Goal: Task Accomplishment & Management: Manage account settings

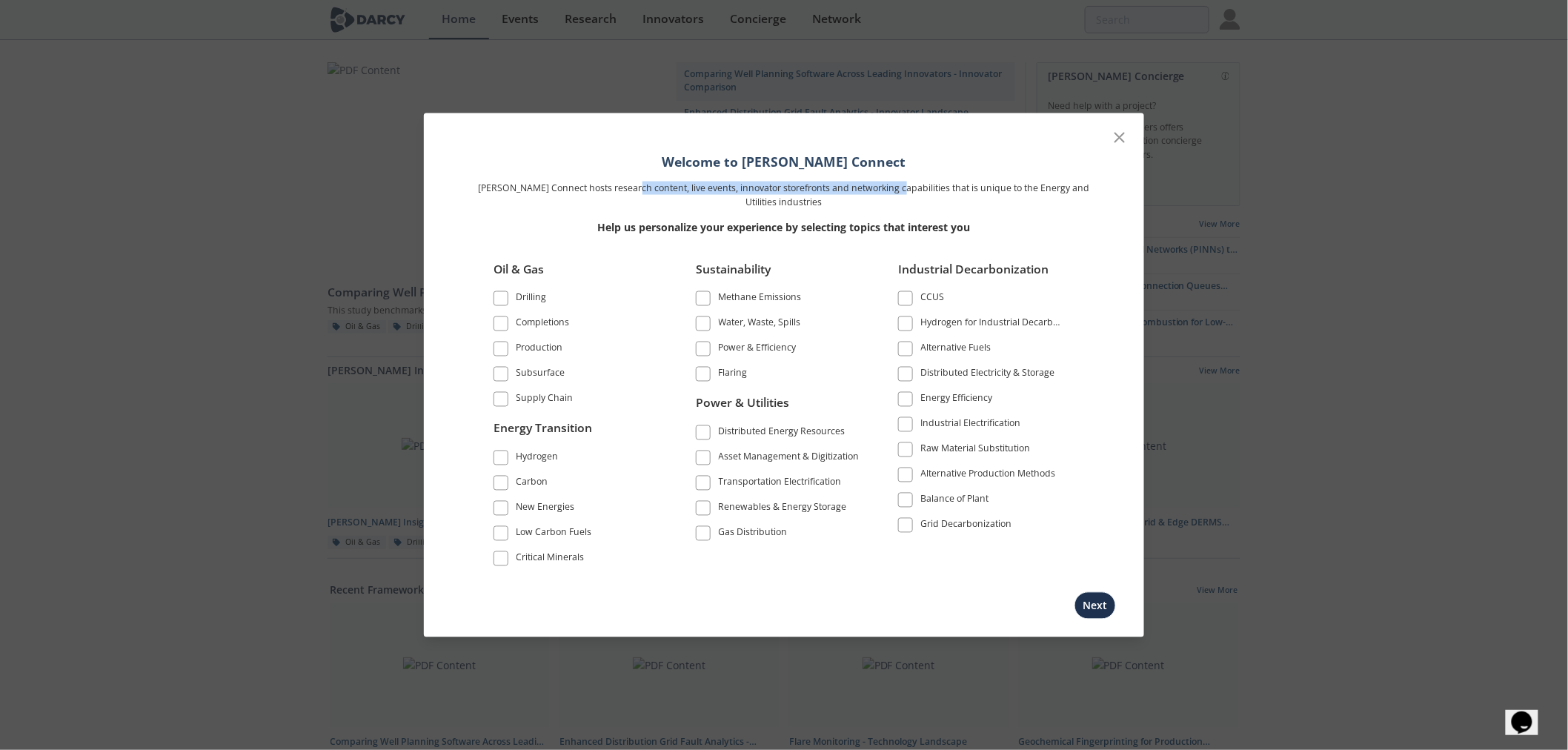
drag, startPoint x: 637, startPoint y: 189, endPoint x: 897, endPoint y: 189, distance: 260.0
click at [897, 189] on p "[PERSON_NAME] Connect hosts research content, live events, innovator storefront…" at bounding box center [784, 195] width 622 height 27
drag, startPoint x: 615, startPoint y: 222, endPoint x: 944, endPoint y: 219, distance: 328.9
click at [944, 219] on p "Help us personalize your experience by selecting topics that interest you" at bounding box center [784, 227] width 622 height 16
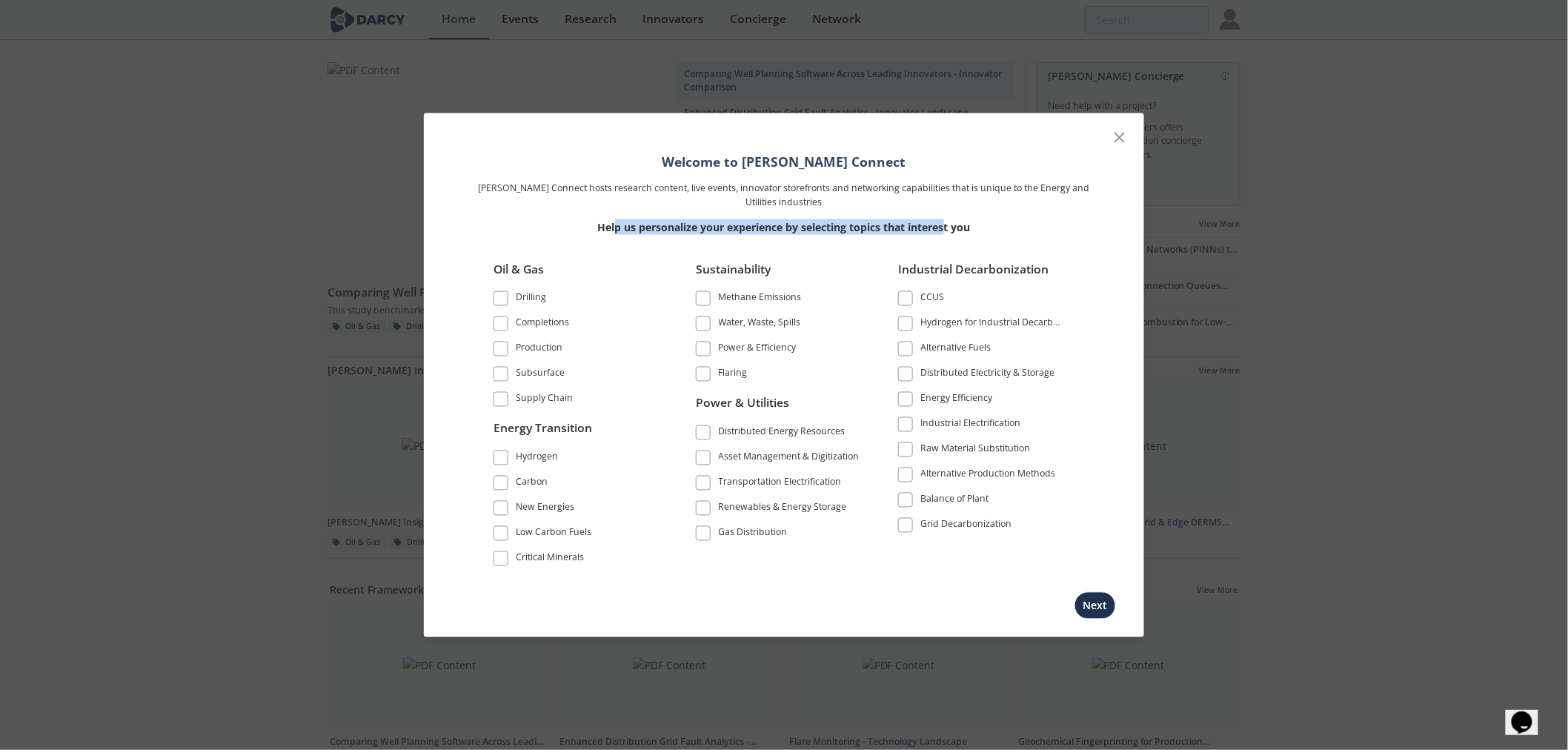
click at [944, 219] on p "Help us personalize your experience by selecting topics that interest you" at bounding box center [784, 227] width 622 height 16
drag, startPoint x: 502, startPoint y: 351, endPoint x: 501, endPoint y: 360, distance: 9.0
click at [502, 350] on span at bounding box center [501, 349] width 10 height 10
click at [499, 376] on span at bounding box center [501, 374] width 10 height 10
click at [499, 293] on span at bounding box center [501, 298] width 10 height 10
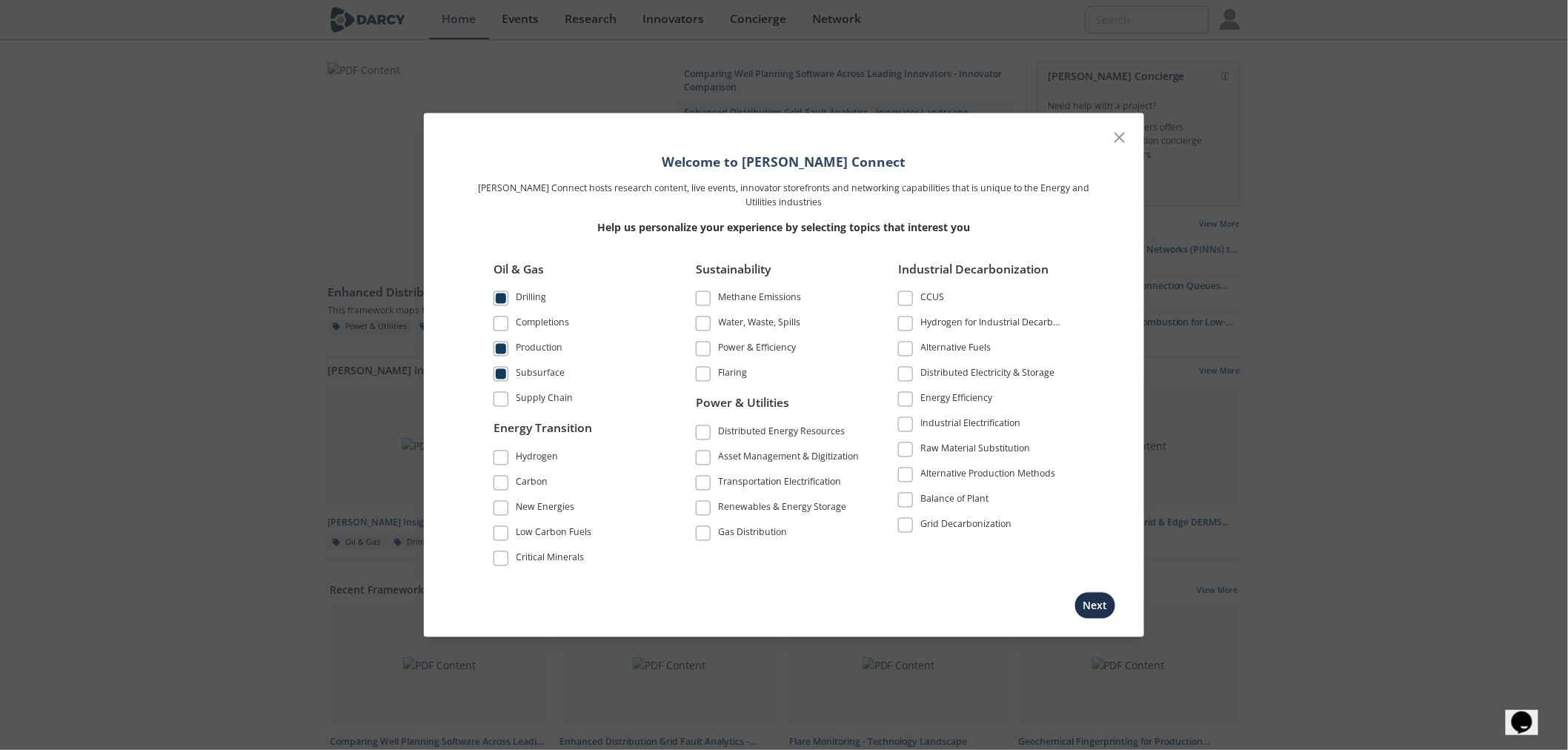
click at [504, 320] on span at bounding box center [501, 324] width 10 height 10
click at [505, 404] on span at bounding box center [500, 399] width 15 height 15
click at [498, 457] on span at bounding box center [501, 457] width 10 height 10
click at [498, 495] on li "Carbon" at bounding box center [576, 485] width 166 height 25
click at [499, 490] on span at bounding box center [500, 482] width 15 height 15
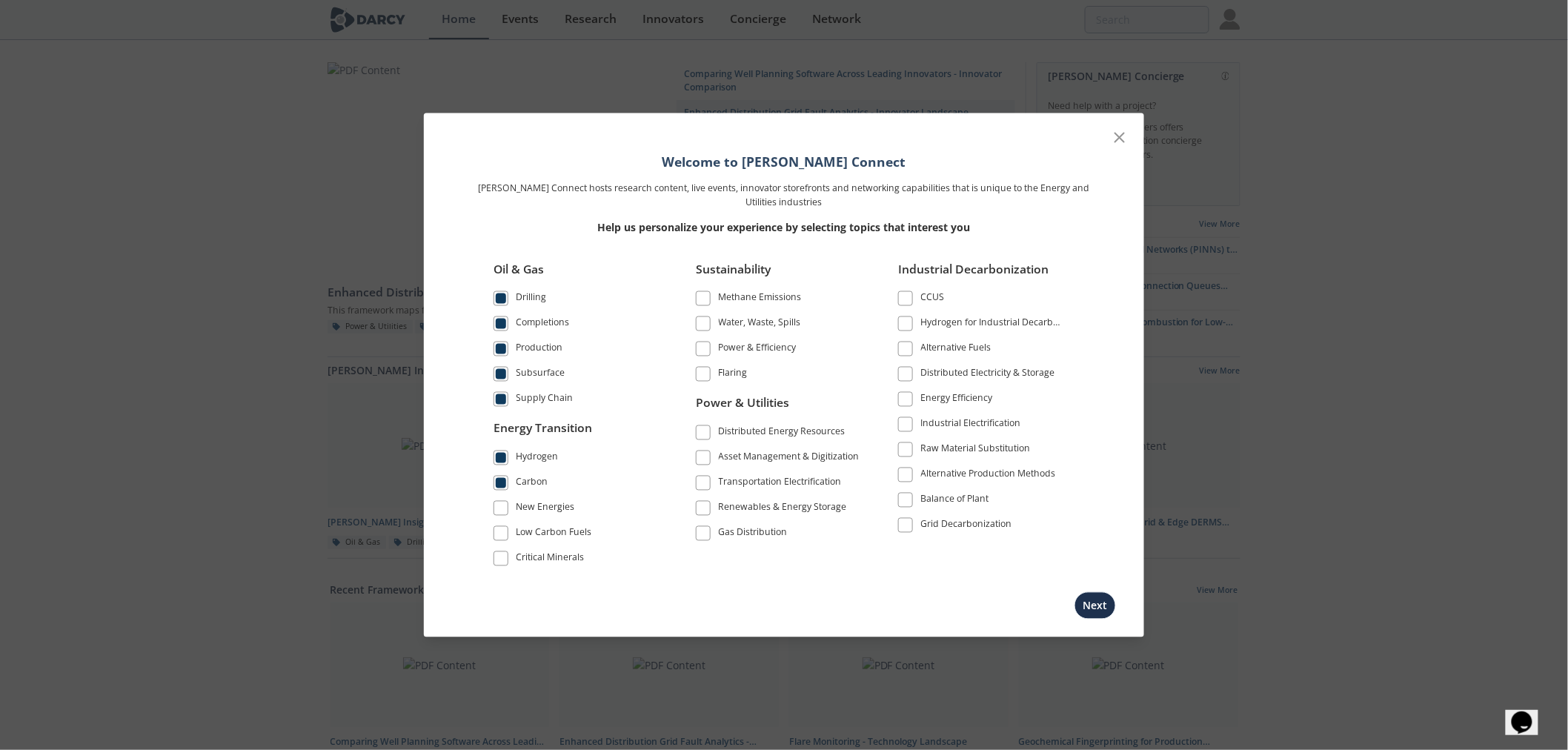
click at [501, 509] on span at bounding box center [501, 507] width 10 height 10
drag, startPoint x: 502, startPoint y: 530, endPoint x: 506, endPoint y: 563, distance: 33.5
click at [504, 531] on span at bounding box center [501, 532] width 10 height 10
click at [501, 557] on span at bounding box center [501, 558] width 10 height 10
click at [700, 535] on span at bounding box center [703, 532] width 10 height 10
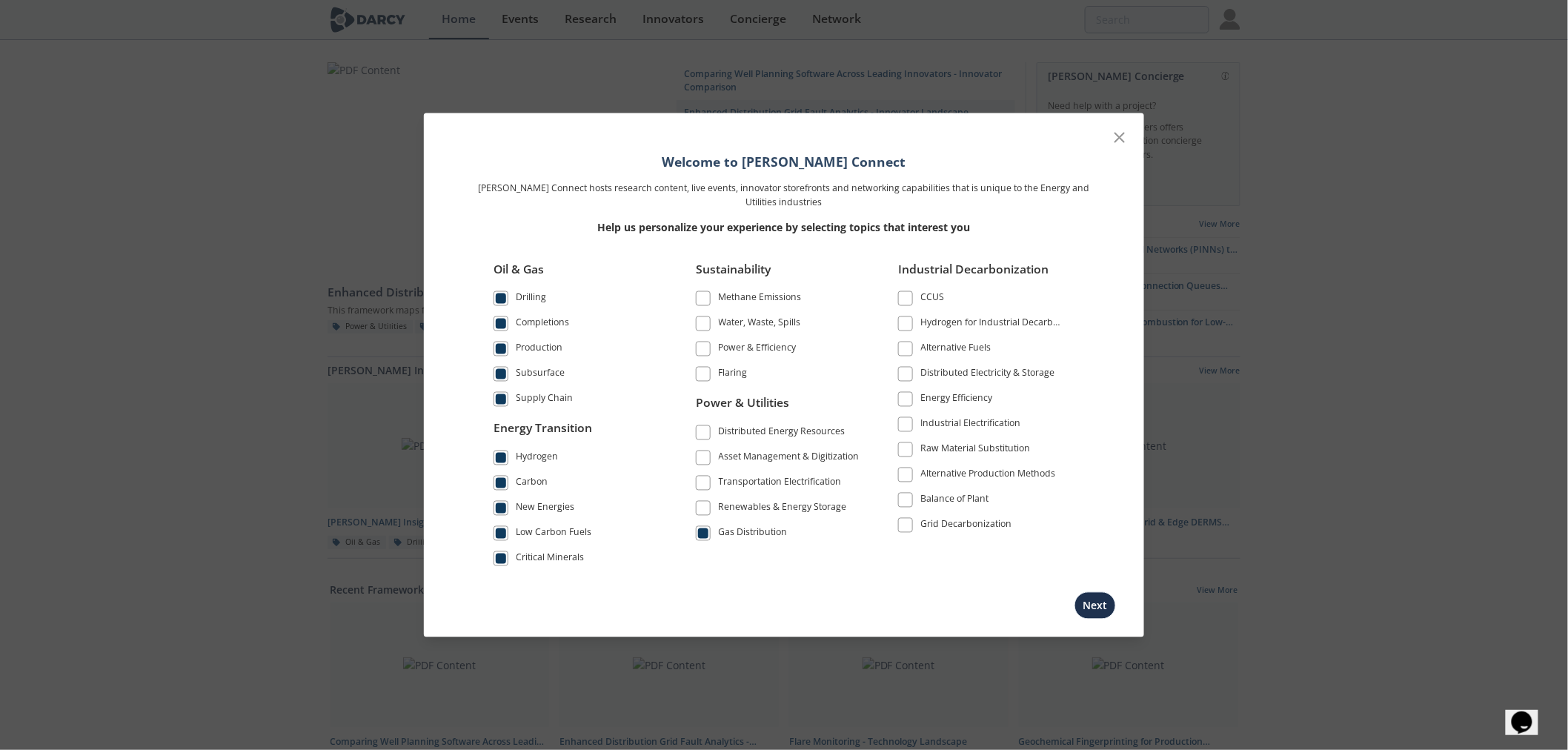
click at [704, 512] on span at bounding box center [703, 507] width 10 height 10
drag, startPoint x: 707, startPoint y: 485, endPoint x: 705, endPoint y: 476, distance: 9.0
click at [706, 483] on span at bounding box center [703, 482] width 10 height 10
drag, startPoint x: 706, startPoint y: 459, endPoint x: 705, endPoint y: 439, distance: 20.0
click at [706, 456] on span at bounding box center [703, 457] width 10 height 10
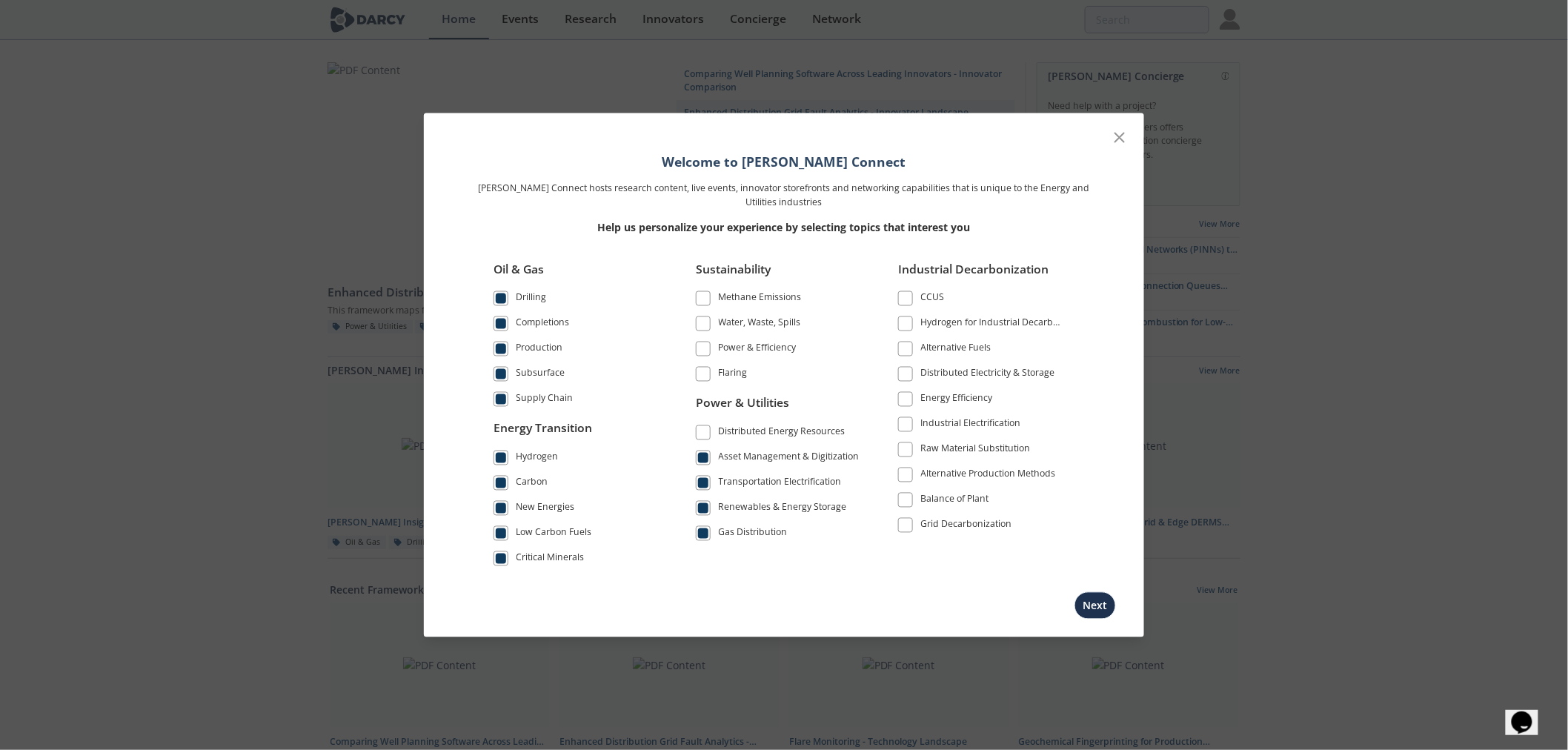
click at [706, 433] on span at bounding box center [703, 432] width 10 height 10
click at [701, 379] on span at bounding box center [703, 374] width 10 height 10
click at [705, 342] on span at bounding box center [703, 349] width 15 height 15
click at [705, 316] on span at bounding box center [703, 323] width 15 height 15
click at [705, 304] on label "Methane Emissions" at bounding box center [779, 298] width 166 height 20
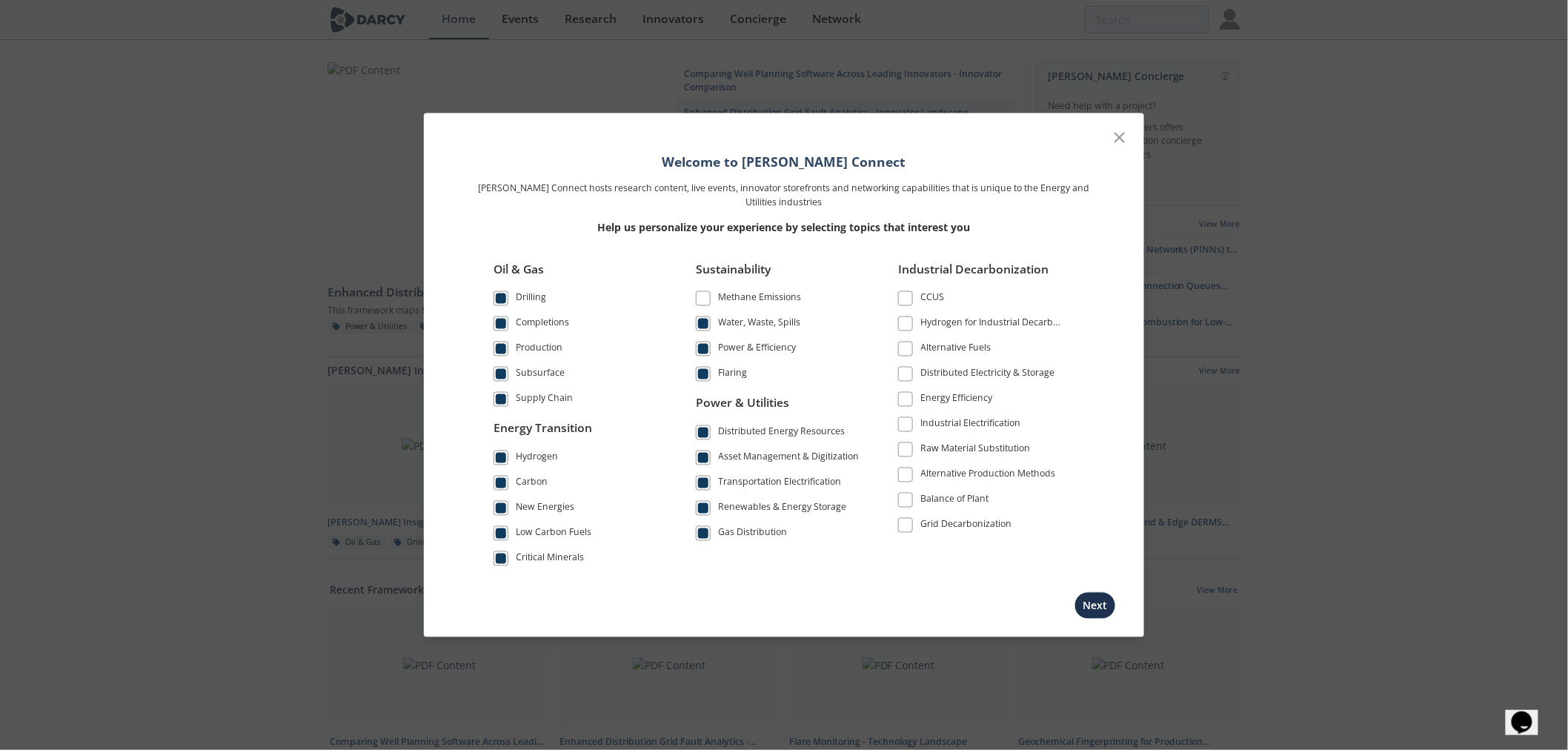
click at [709, 296] on label "Methane Emissions" at bounding box center [779, 298] width 166 height 20
click at [697, 297] on span at bounding box center [703, 298] width 15 height 15
click at [909, 300] on span at bounding box center [905, 298] width 10 height 10
click at [899, 327] on span at bounding box center [905, 323] width 15 height 15
click at [906, 356] on span at bounding box center [905, 349] width 15 height 15
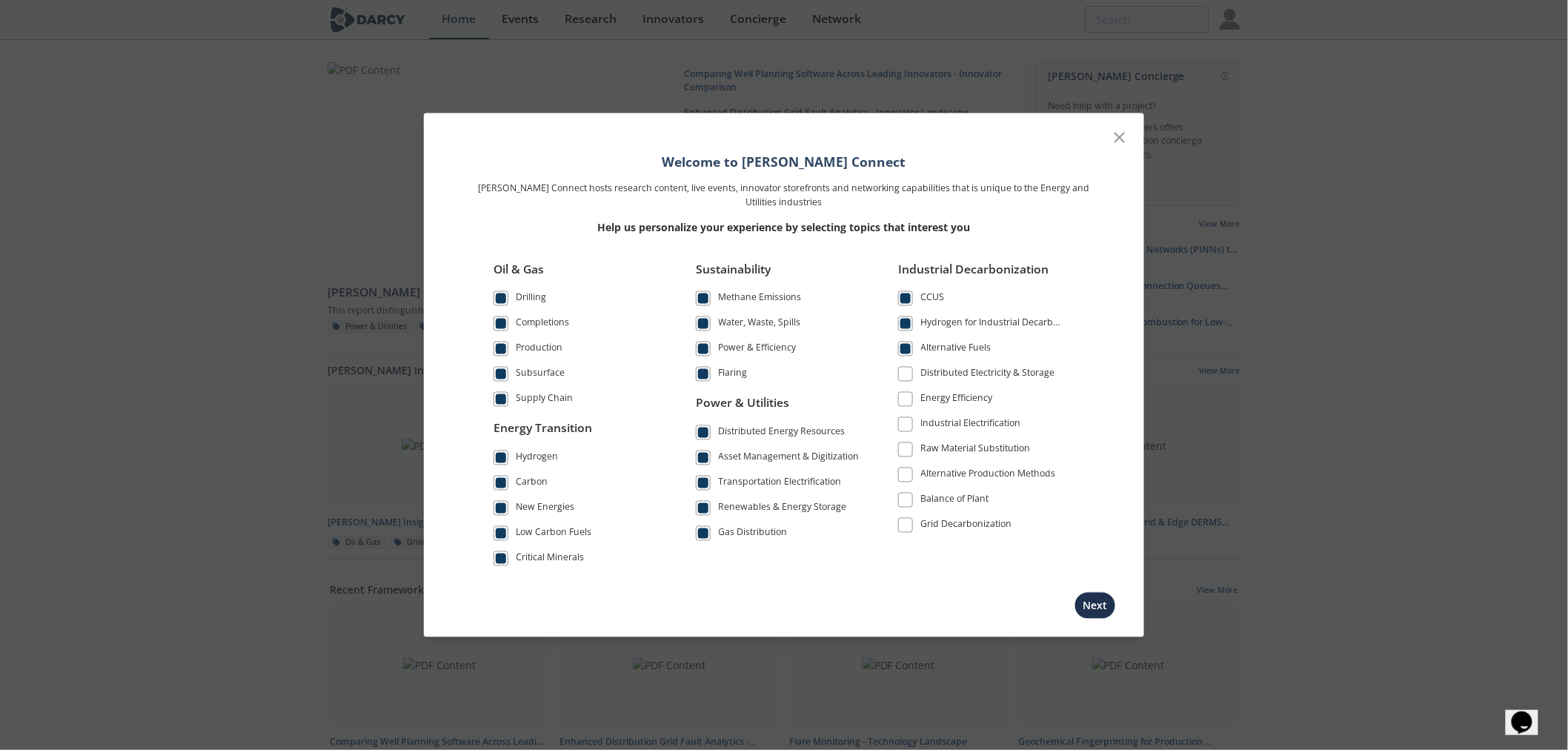
click at [906, 376] on span at bounding box center [905, 374] width 10 height 10
click at [909, 403] on span at bounding box center [905, 399] width 10 height 10
click at [909, 433] on label "Industrial Electrification" at bounding box center [981, 424] width 166 height 20
click at [907, 454] on span at bounding box center [905, 450] width 10 height 10
click at [906, 424] on span at bounding box center [905, 424] width 10 height 10
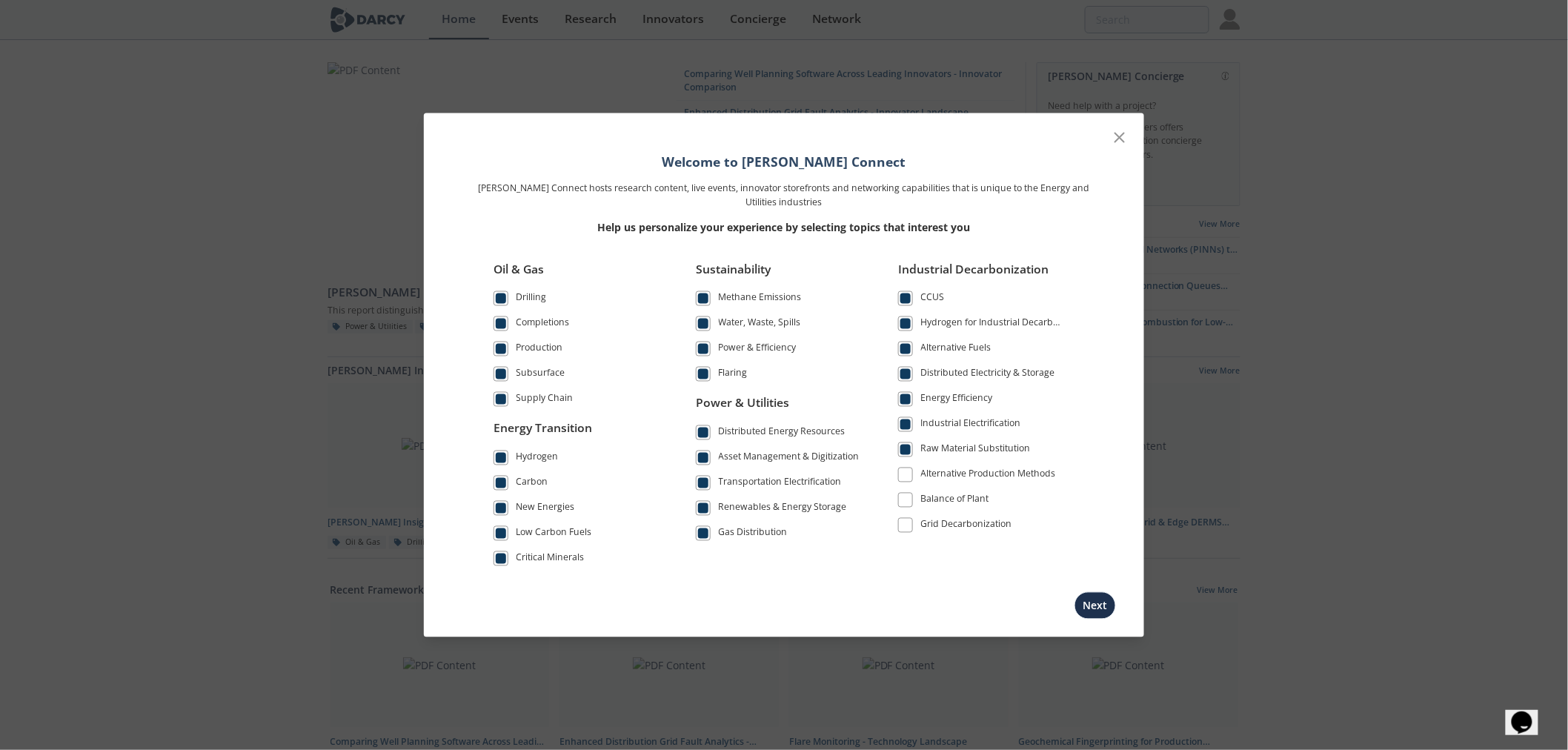
drag, startPoint x: 905, startPoint y: 468, endPoint x: 906, endPoint y: 498, distance: 29.7
click at [904, 471] on span at bounding box center [905, 474] width 15 height 15
click at [906, 498] on span at bounding box center [905, 500] width 10 height 10
click at [906, 522] on span at bounding box center [905, 525] width 10 height 10
click at [1099, 608] on button "Next" at bounding box center [1094, 604] width 41 height 27
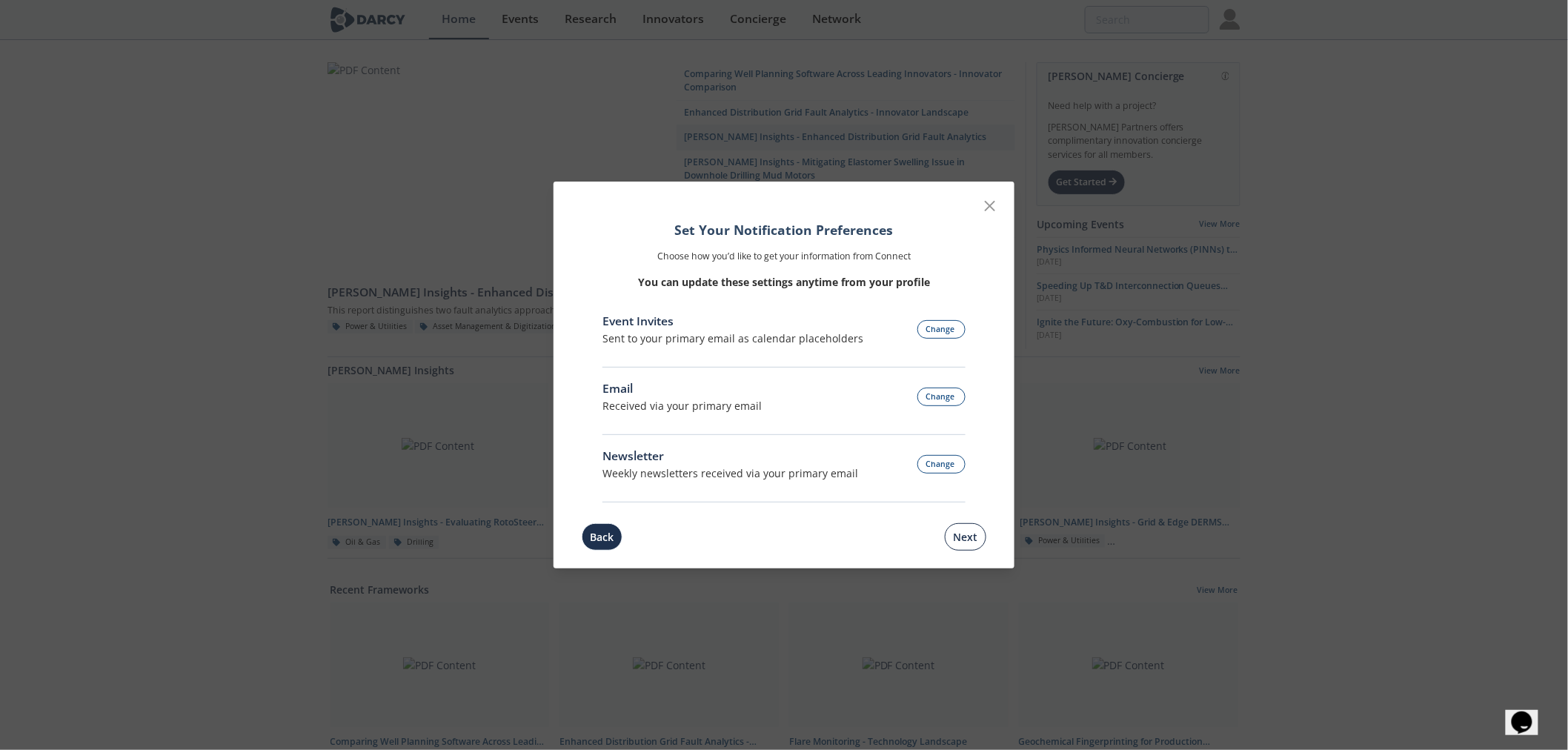
click at [965, 532] on button "Next" at bounding box center [965, 536] width 41 height 27
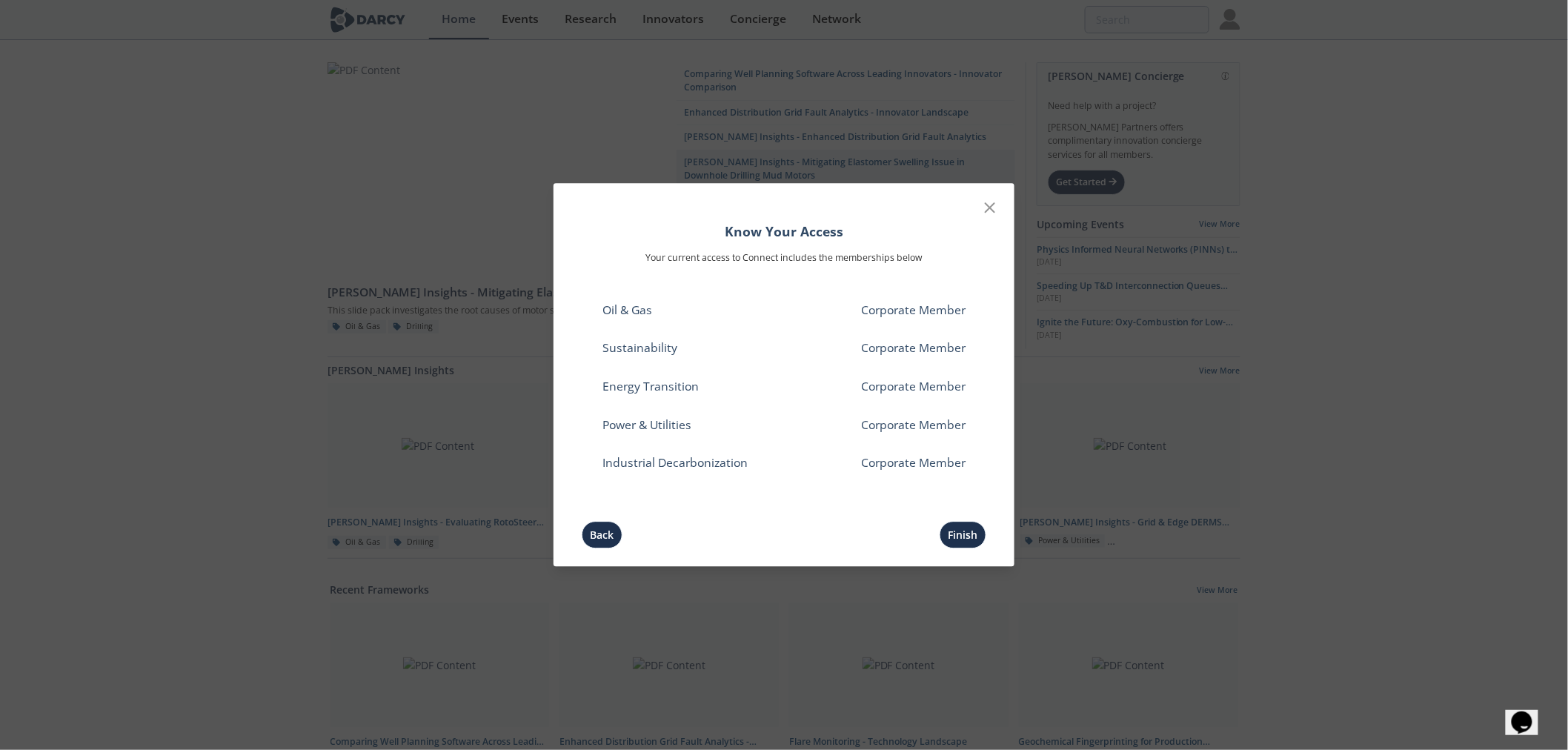
click at [939, 539] on div "Back Finish" at bounding box center [784, 536] width 446 height 46
click at [960, 531] on button "Finish" at bounding box center [962, 535] width 47 height 27
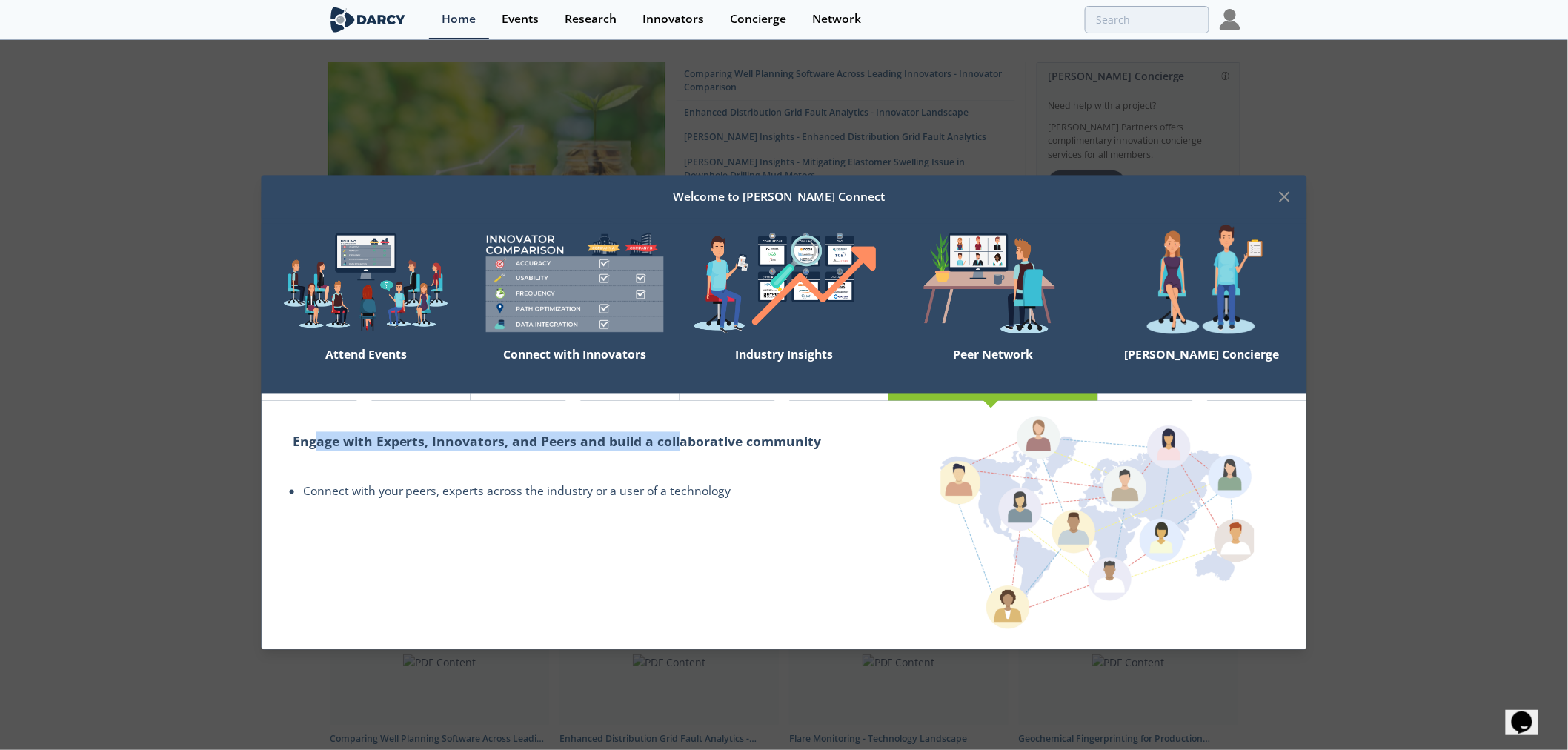
drag, startPoint x: 322, startPoint y: 447, endPoint x: 682, endPoint y: 447, distance: 360.8
click at [682, 447] on h2 "Engage with Experts, Innovators, and Peers and build a collaborative community" at bounding box center [575, 441] width 565 height 19
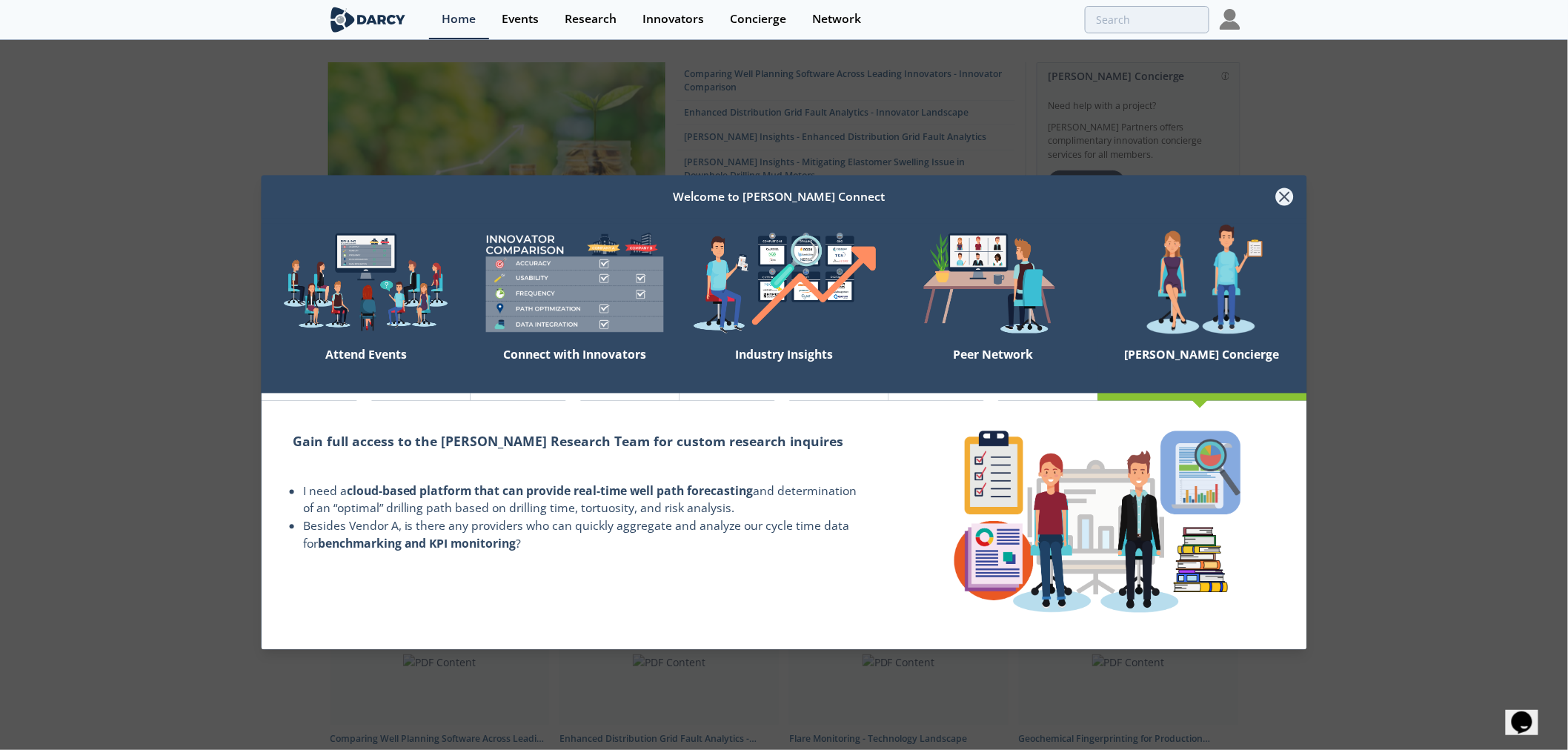
click at [1286, 199] on icon at bounding box center [1284, 197] width 9 height 9
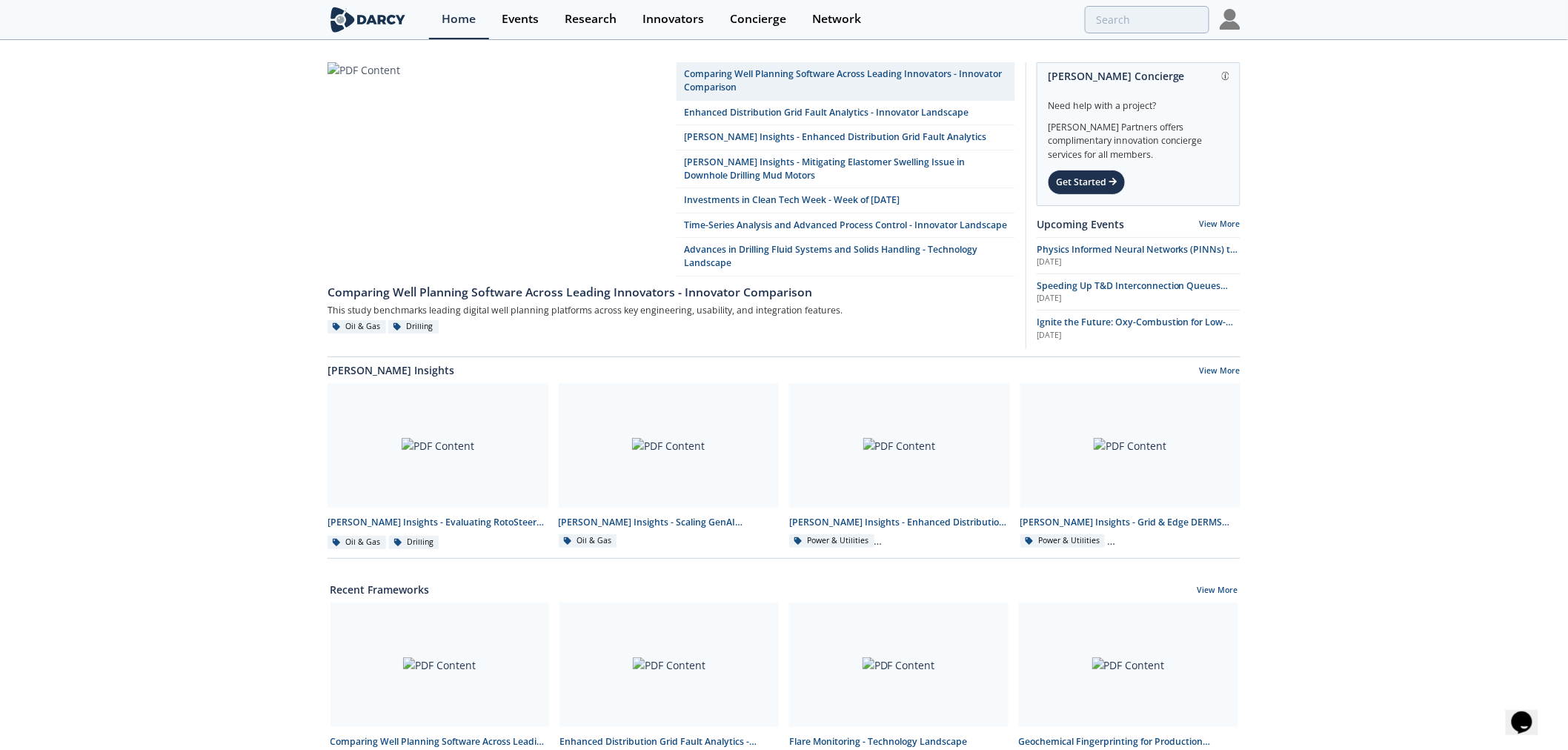
click at [1238, 27] on img at bounding box center [1229, 19] width 21 height 21
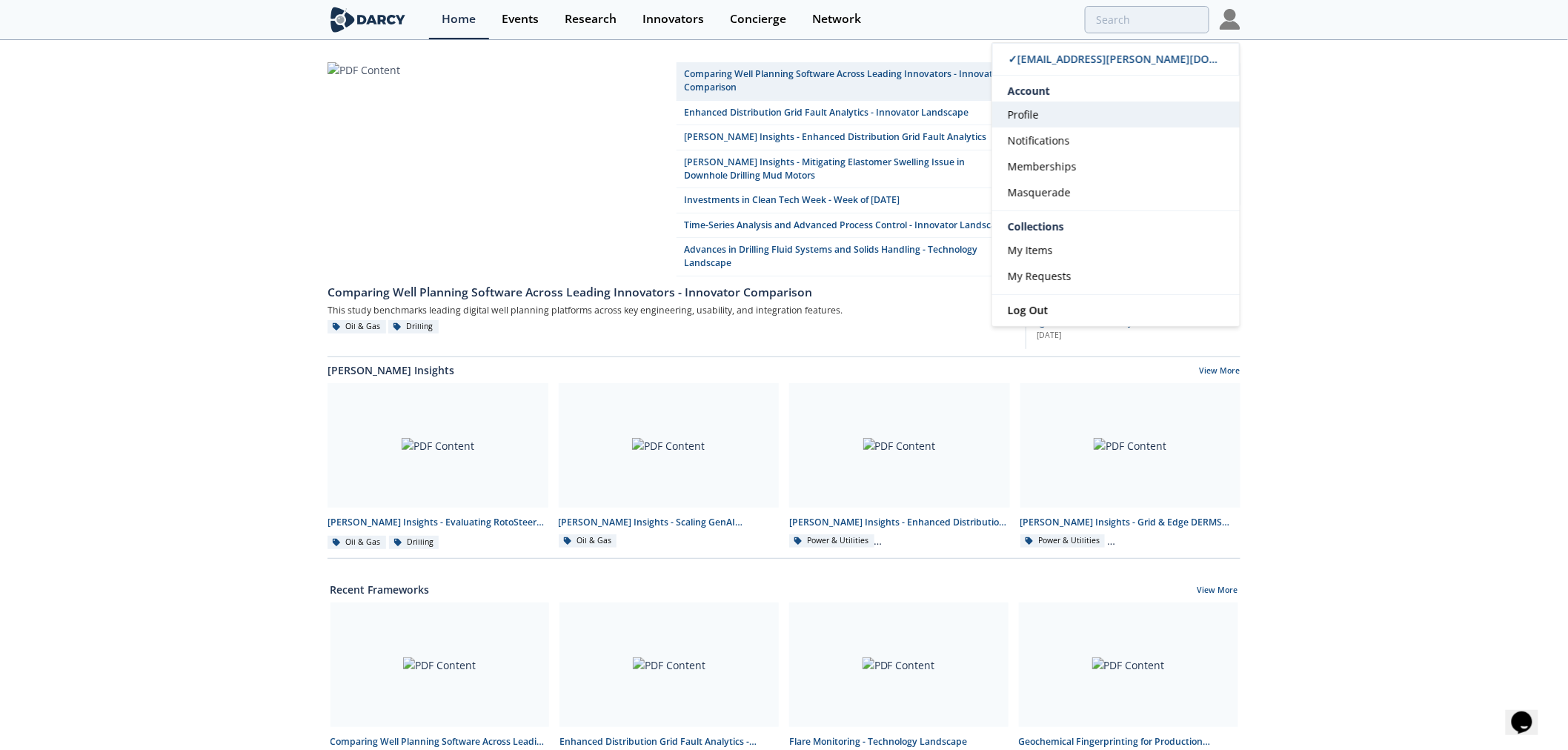
click at [1067, 117] on link "Profile" at bounding box center [1115, 114] width 247 height 26
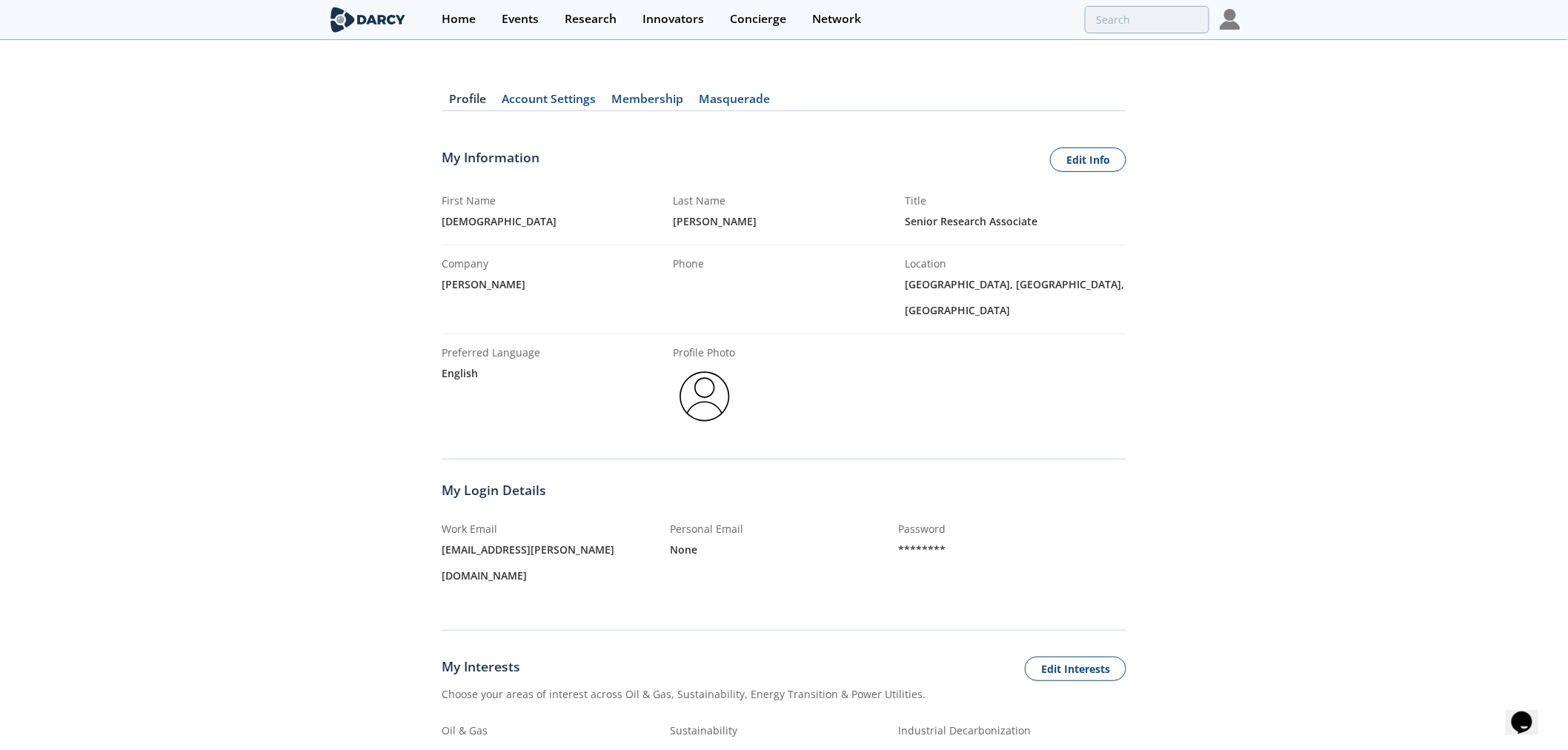
click at [717, 376] on img at bounding box center [704, 396] width 62 height 62
click at [1063, 169] on link "Edit Info" at bounding box center [1088, 159] width 76 height 25
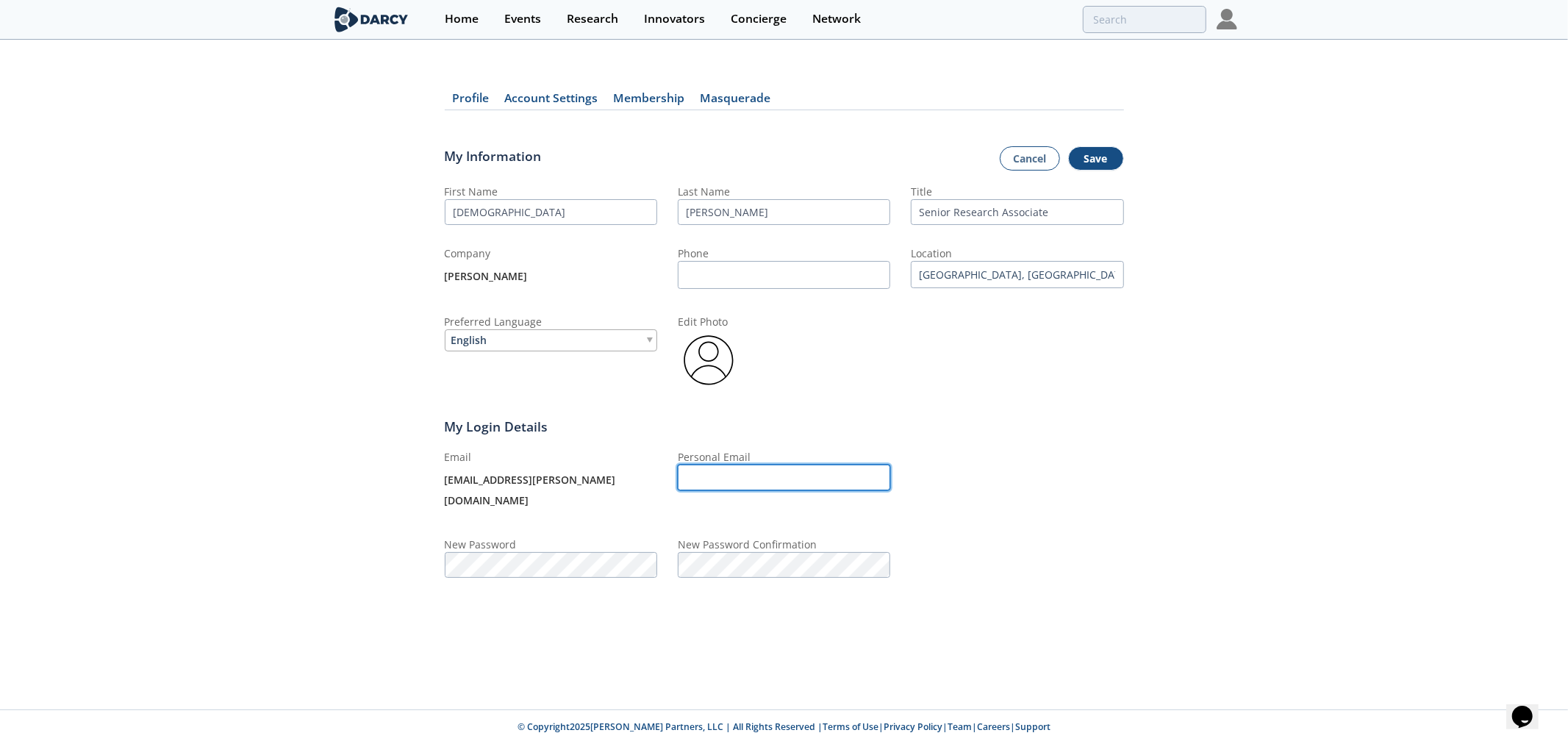
type input "[EMAIL_ADDRESS][DOMAIN_NAME]"
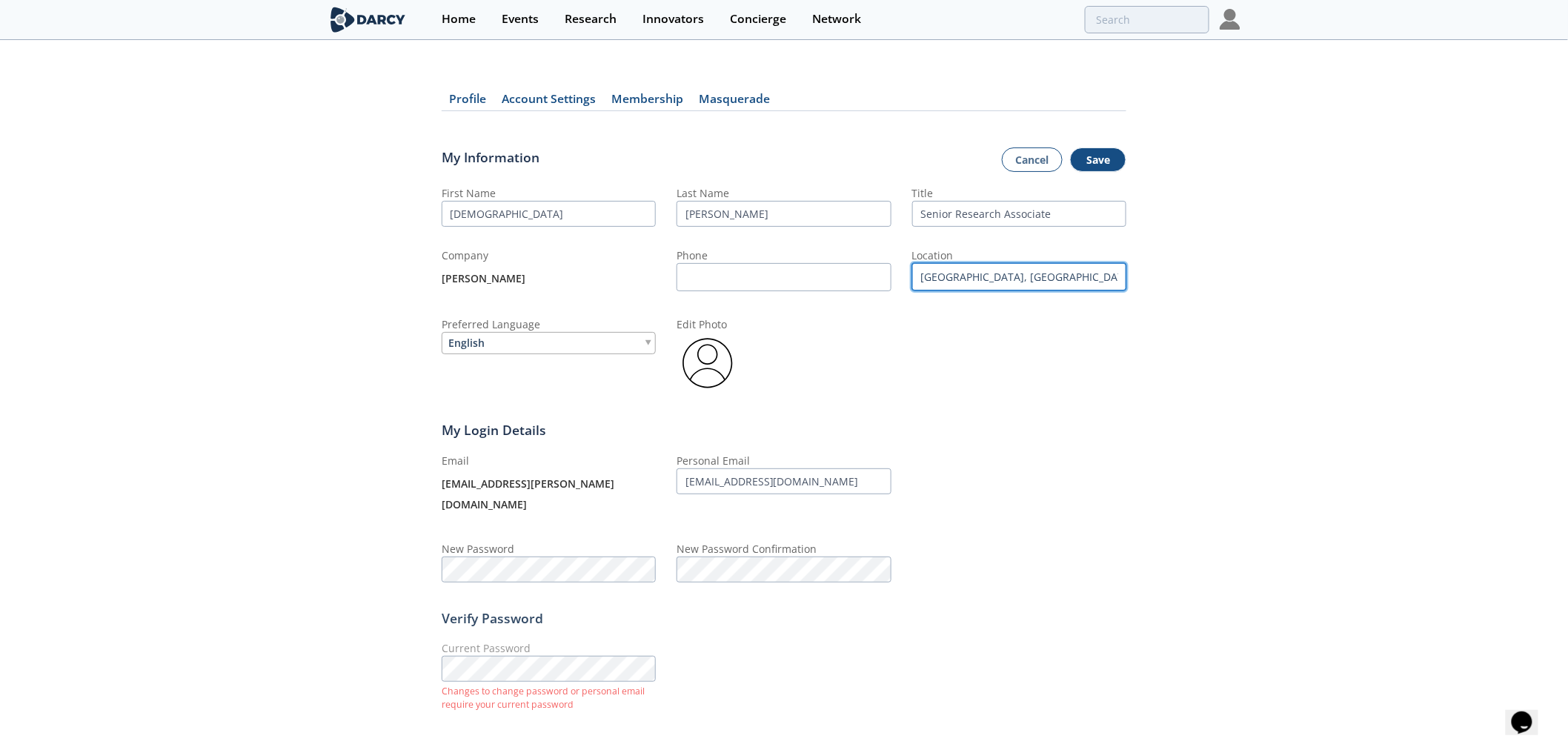
drag, startPoint x: 951, startPoint y: 273, endPoint x: 759, endPoint y: 261, distance: 192.2
click at [818, 270] on div "First Name [DEMOGRAPHIC_DATA] Last Name [PERSON_NAME] Title Senior Research Ass…" at bounding box center [784, 289] width 685 height 209
type input "[GEOGRAPHIC_DATA], [GEOGRAPHIC_DATA], [GEOGRAPHIC_DATA]"
click at [686, 356] on img at bounding box center [707, 363] width 62 height 62
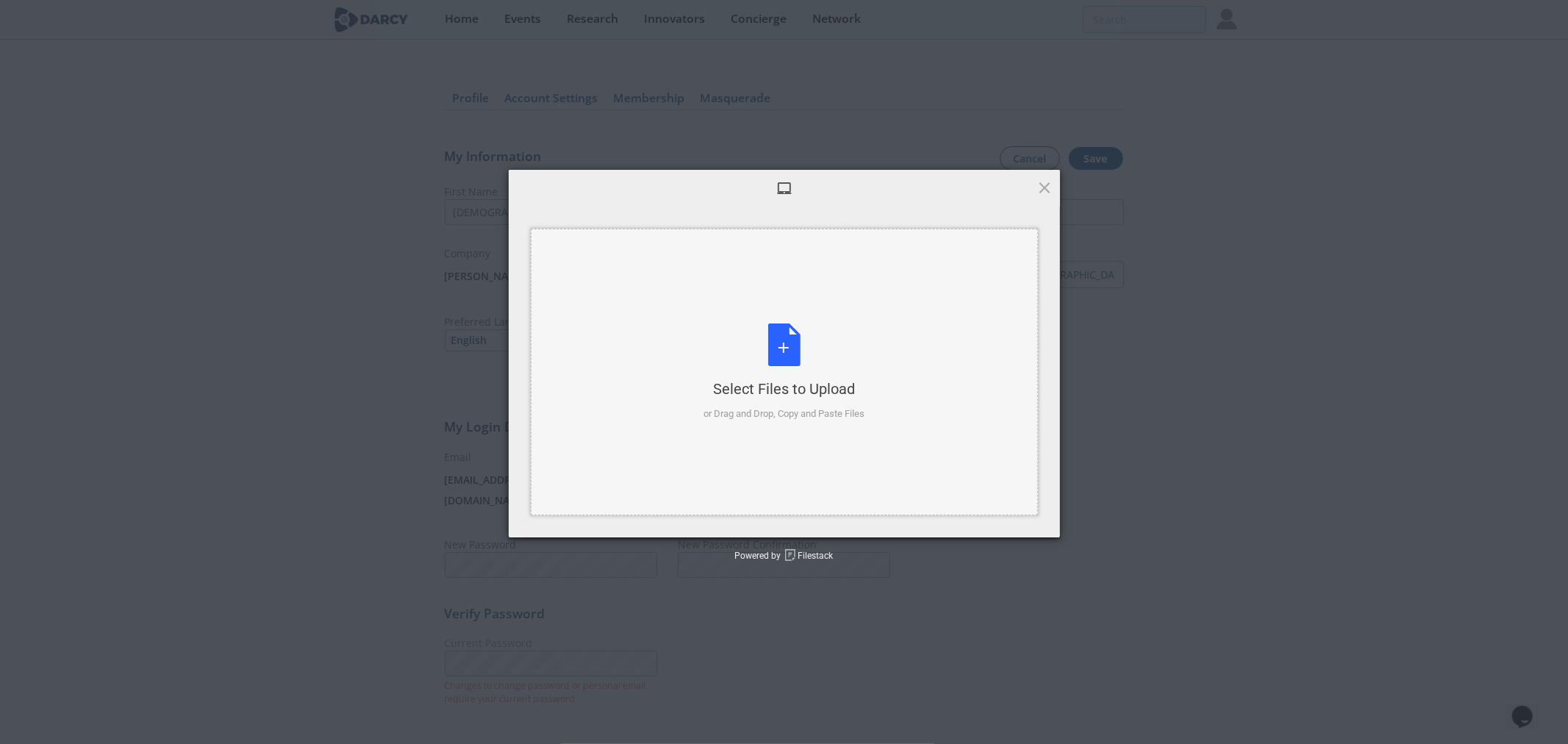
click at [790, 332] on div "Select Files to Upload or Drag and Drop, Copy and Paste Files" at bounding box center [784, 372] width 161 height 98
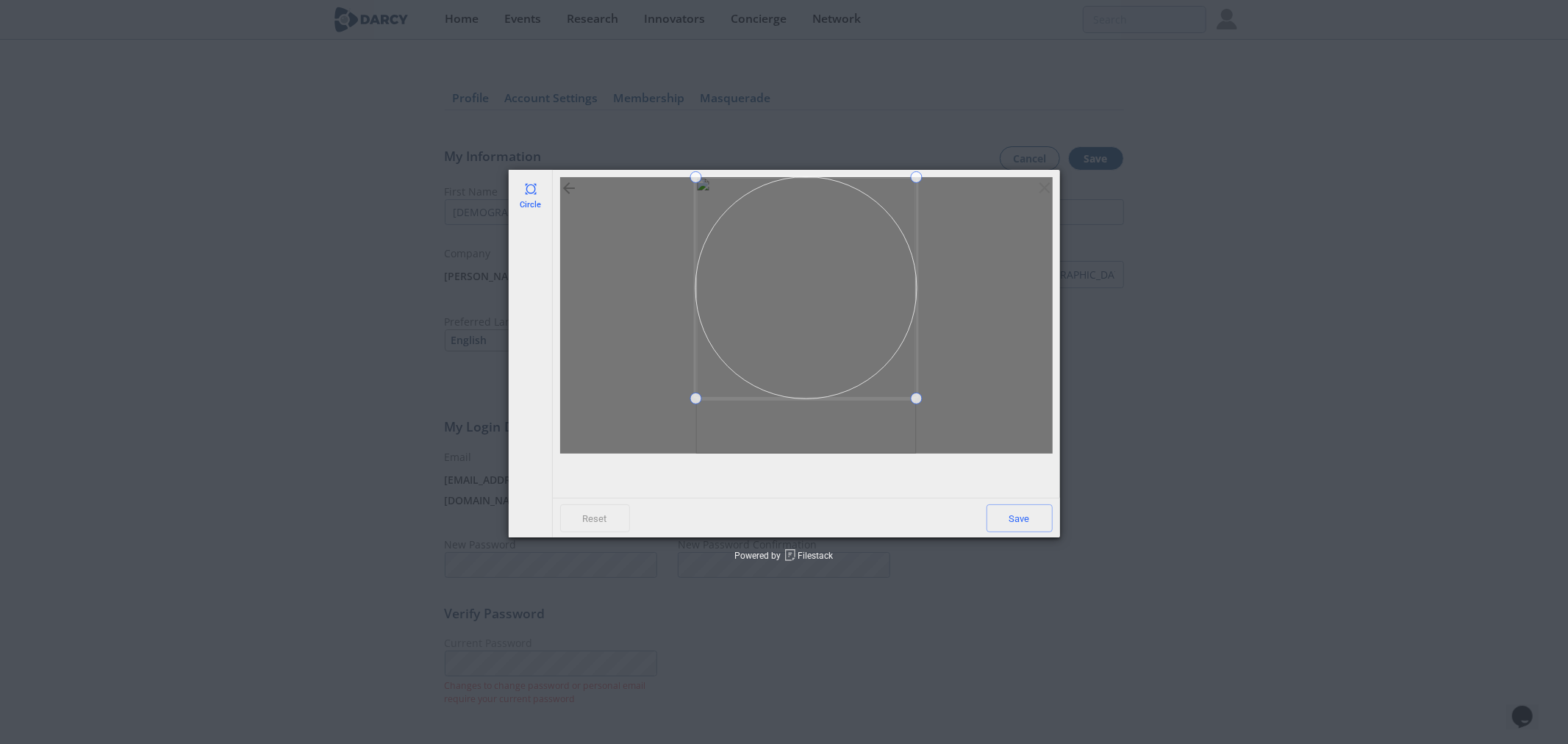
click at [800, 243] on span at bounding box center [806, 288] width 221 height 221
drag, startPoint x: 1014, startPoint y: 513, endPoint x: 1257, endPoint y: 486, distance: 244.5
click at [1014, 512] on span "Save" at bounding box center [1019, 518] width 66 height 28
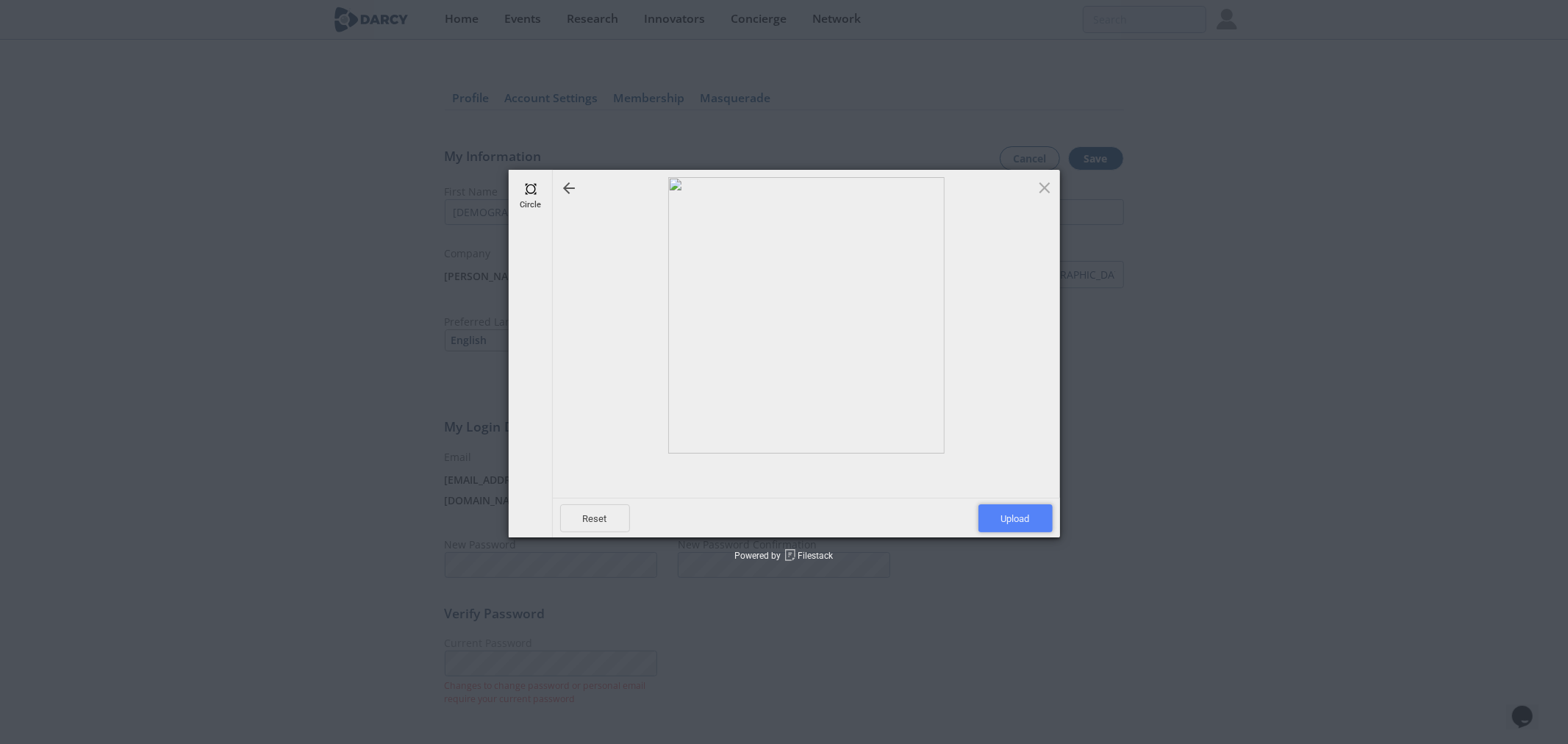
click at [1020, 518] on span "Upload" at bounding box center [1015, 518] width 74 height 28
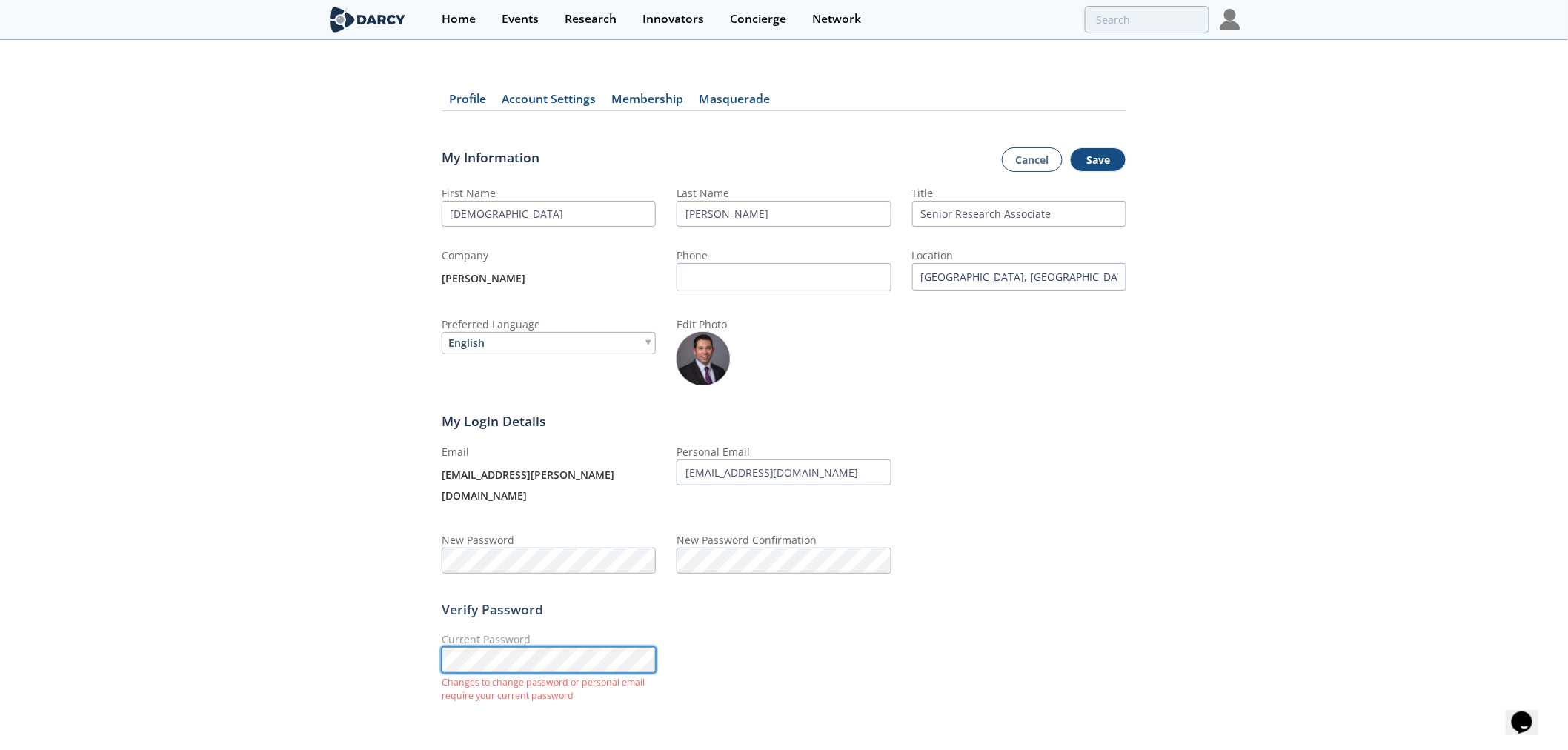
click at [308, 626] on div "Profile Account Settings Membership [GEOGRAPHIC_DATA] My Information Cancel Sav…" at bounding box center [784, 401] width 1568 height 679
click at [958, 662] on div "Current Password Changes to change password or personal email require your curr…" at bounding box center [784, 668] width 685 height 74
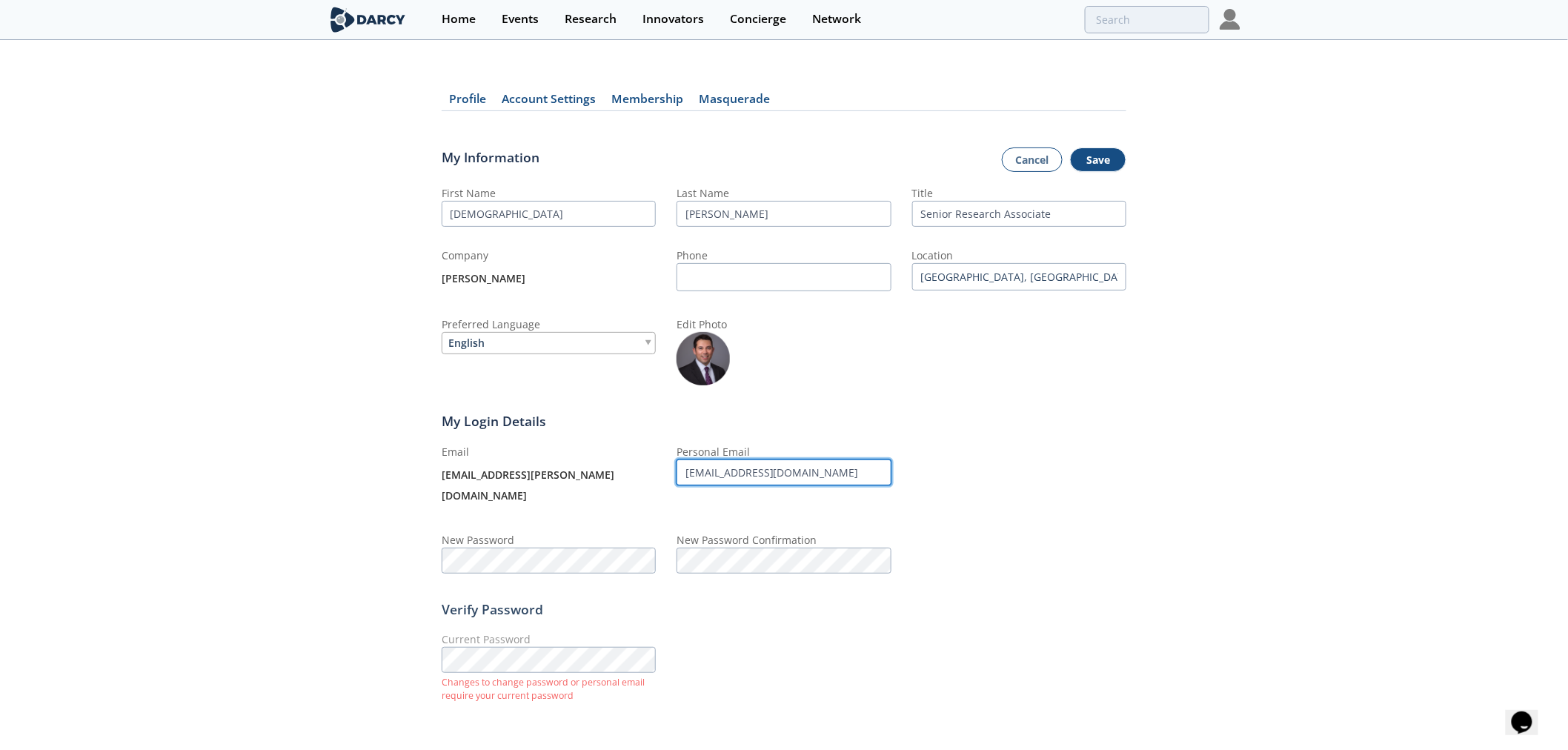
click at [447, 465] on div "Email [PERSON_NAME][EMAIL_ADDRESS][PERSON_NAME][DOMAIN_NAME] Personal Email [EM…" at bounding box center [784, 509] width 685 height 130
type input "[EMAIL_ADDRESS][DOMAIN_NAME]"
click at [1372, 468] on div "Profile Account Settings Membership [GEOGRAPHIC_DATA] My Information Cancel Sav…" at bounding box center [784, 401] width 1568 height 679
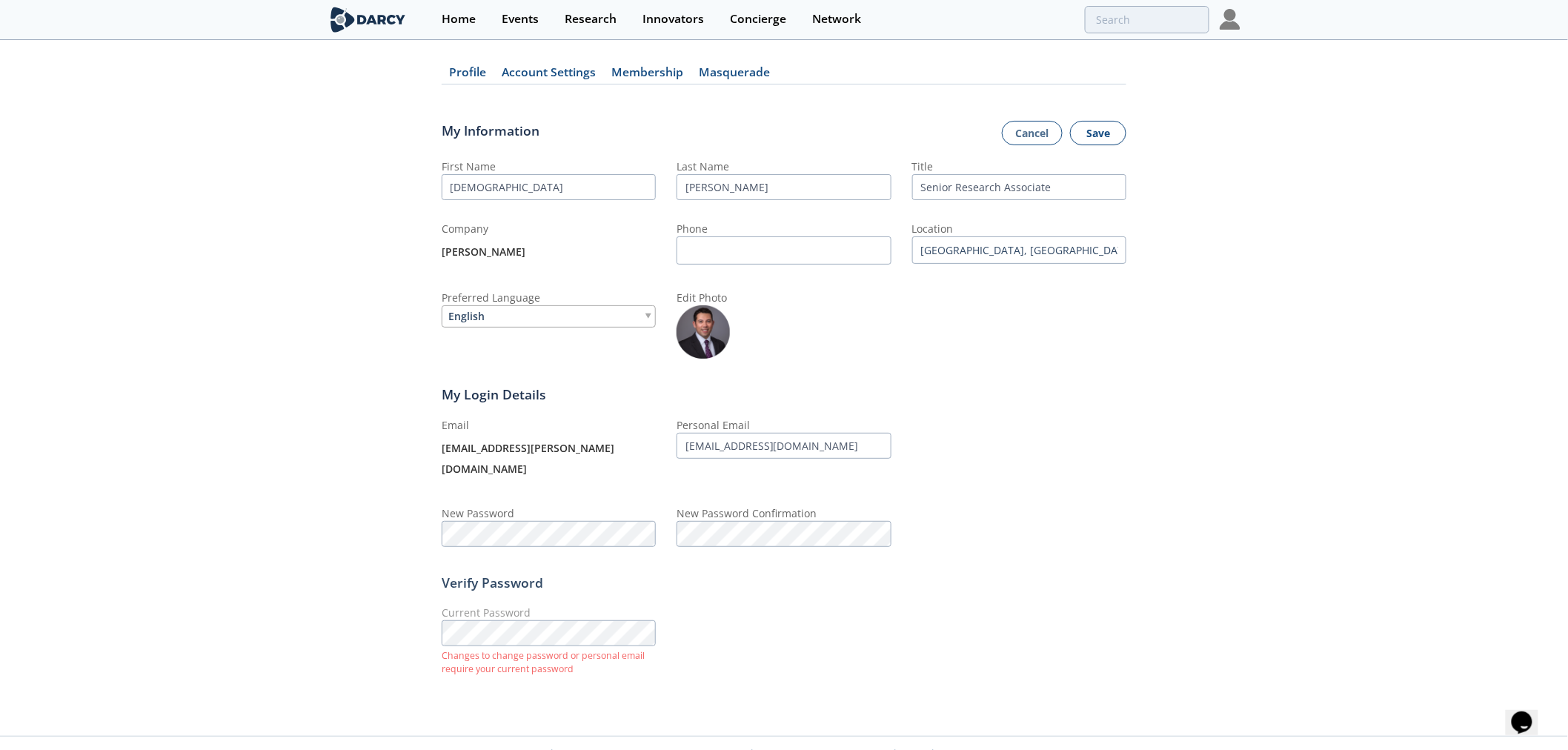
click at [1105, 130] on button "Save" at bounding box center [1098, 133] width 56 height 25
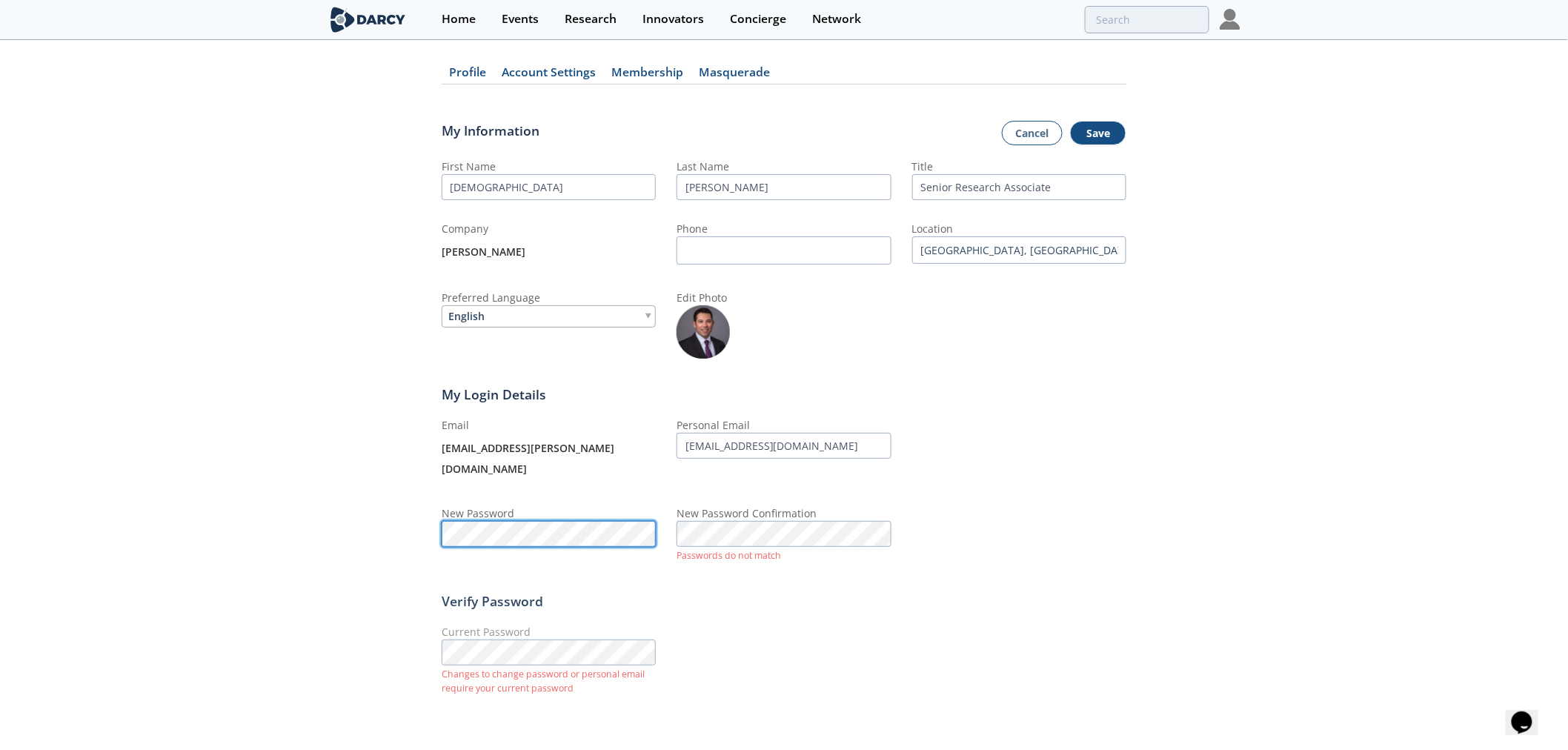
click at [388, 504] on div "Profile Account Settings Membership [GEOGRAPHIC_DATA] My Information Cancel Sav…" at bounding box center [784, 385] width 1568 height 699
click at [1181, 653] on div "Profile Account Settings Membership [GEOGRAPHIC_DATA] My Information Cancel Sav…" at bounding box center [784, 385] width 1568 height 699
click at [389, 621] on div "Profile Account Settings Membership [GEOGRAPHIC_DATA] My Information Cancel Sav…" at bounding box center [784, 385] width 1568 height 699
click at [1092, 624] on div "Current Password Current password required" at bounding box center [784, 654] width 685 height 60
drag, startPoint x: 776, startPoint y: 593, endPoint x: 764, endPoint y: 560, distance: 34.7
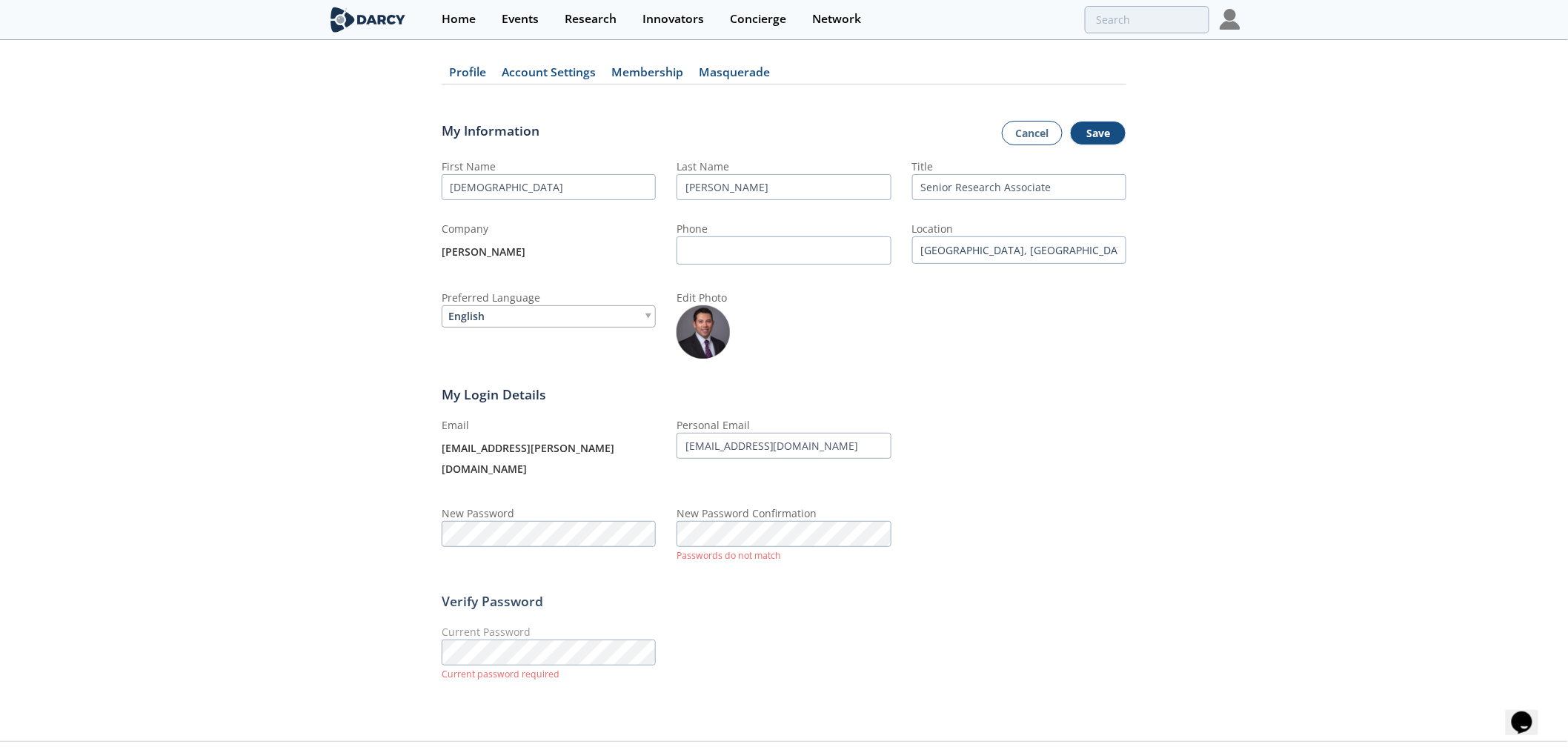
click at [776, 586] on fieldset "Verify Password Current Password Current password required" at bounding box center [784, 624] width 685 height 119
click at [882, 624] on div "Current Password Current password required" at bounding box center [784, 654] width 685 height 60
click at [1209, 471] on div "Profile Account Settings Membership [GEOGRAPHIC_DATA] My Information Cancel Sav…" at bounding box center [784, 378] width 1568 height 685
click at [1001, 643] on div "Current Password Changes to change password or personal email require your curr…" at bounding box center [784, 661] width 685 height 74
click at [1105, 137] on button "Save" at bounding box center [1098, 133] width 56 height 25
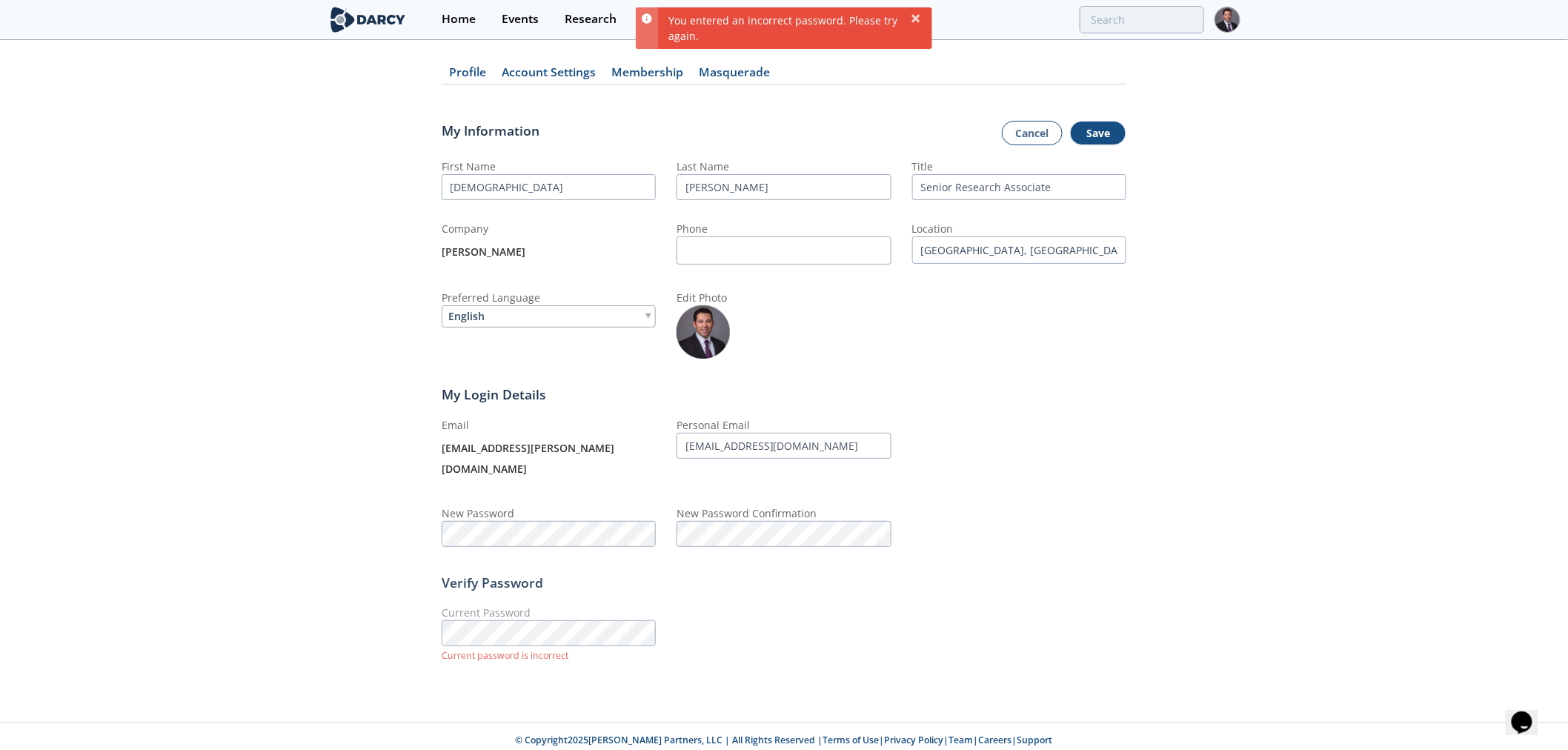
scroll to position [13, 0]
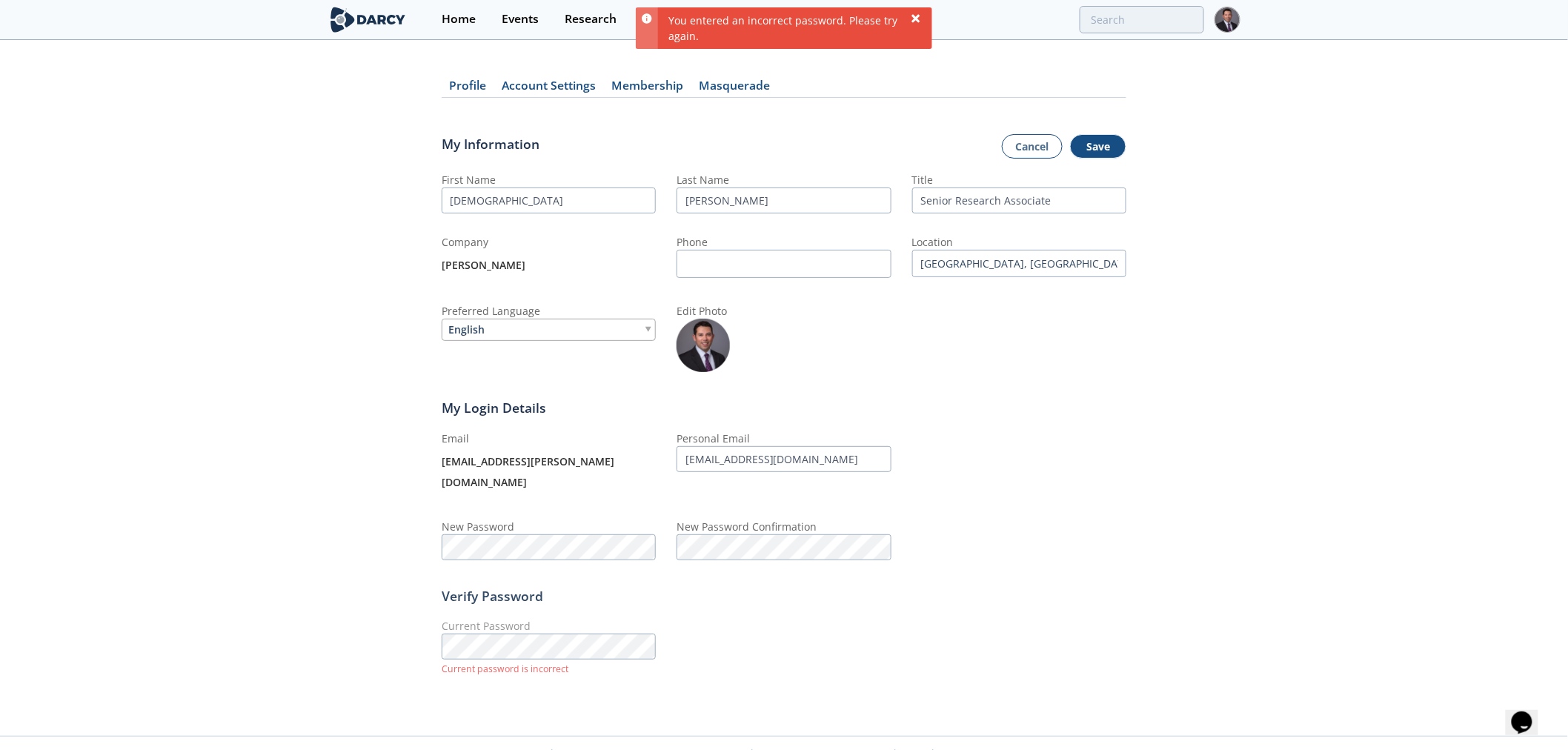
click at [912, 19] on icon at bounding box center [916, 19] width 12 height 12
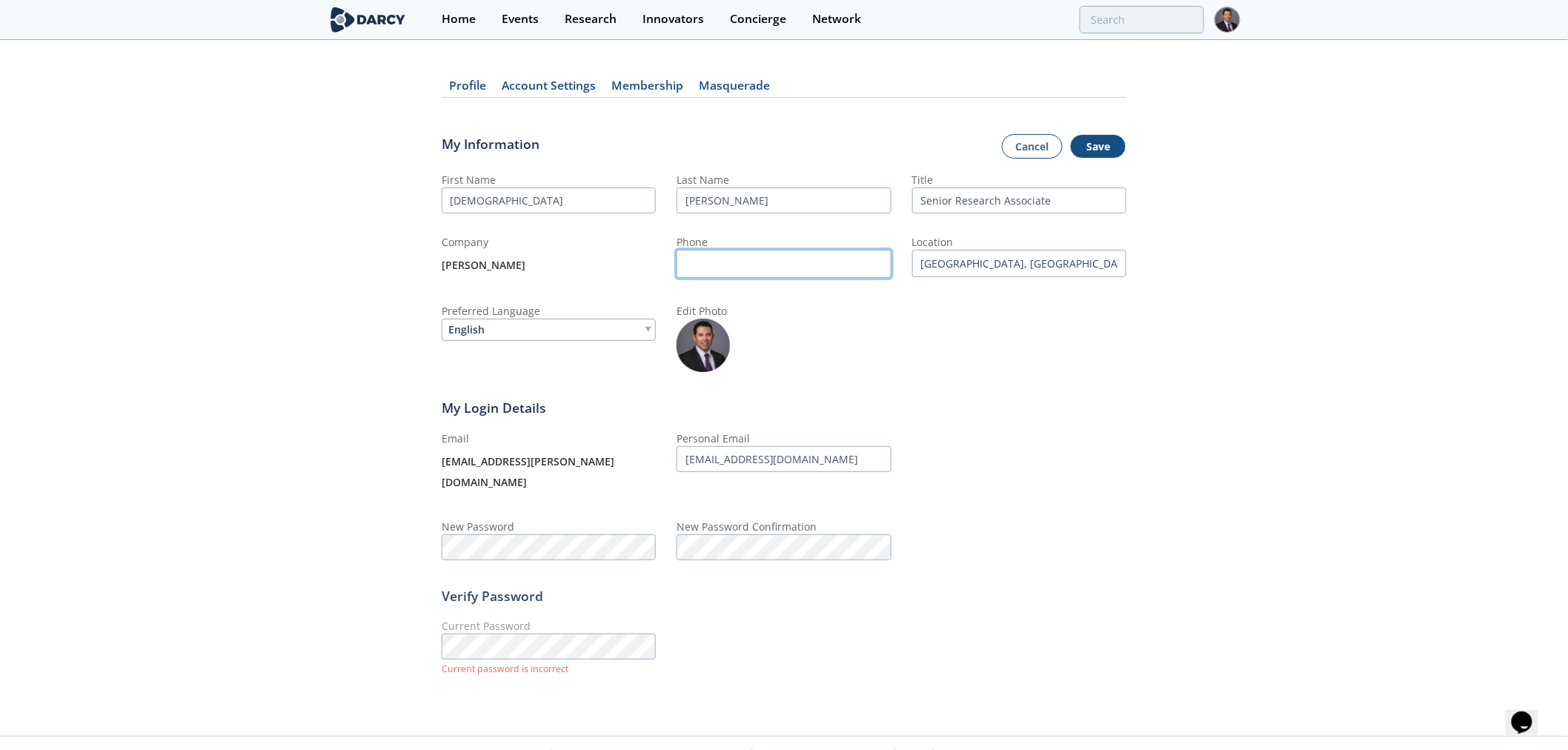
click at [737, 260] on input "Phone" at bounding box center [783, 264] width 214 height 29
type input "9857073640"
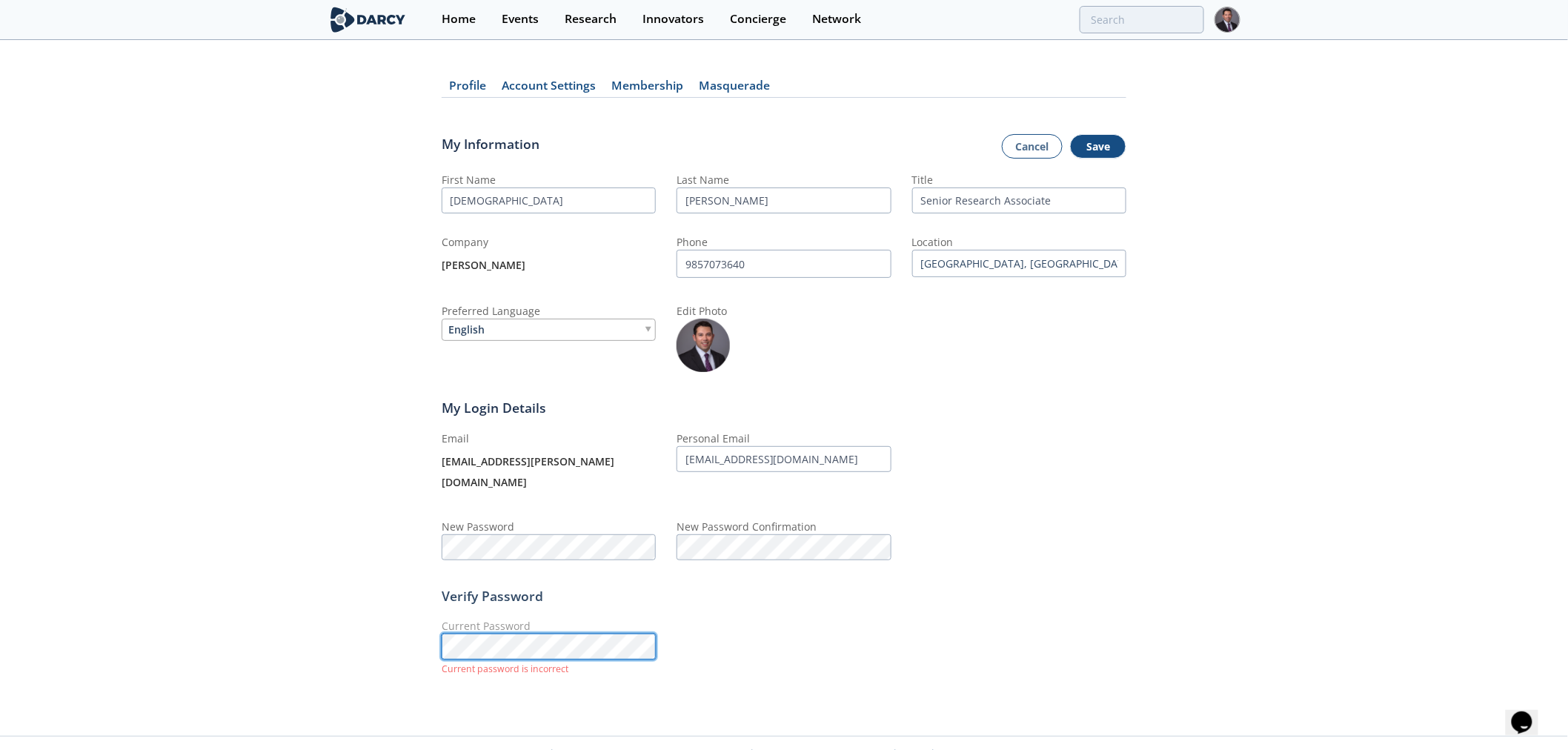
click at [287, 625] on div "Profile Account Settings Membership [GEOGRAPHIC_DATA] My Information Cancel Sav…" at bounding box center [784, 382] width 1568 height 666
click at [930, 618] on div "Current Password Changes to change password or personal email require your curr…" at bounding box center [784, 655] width 685 height 74
click at [1084, 149] on button "Save" at bounding box center [1098, 146] width 56 height 25
click at [1115, 145] on button "Save" at bounding box center [1098, 146] width 56 height 25
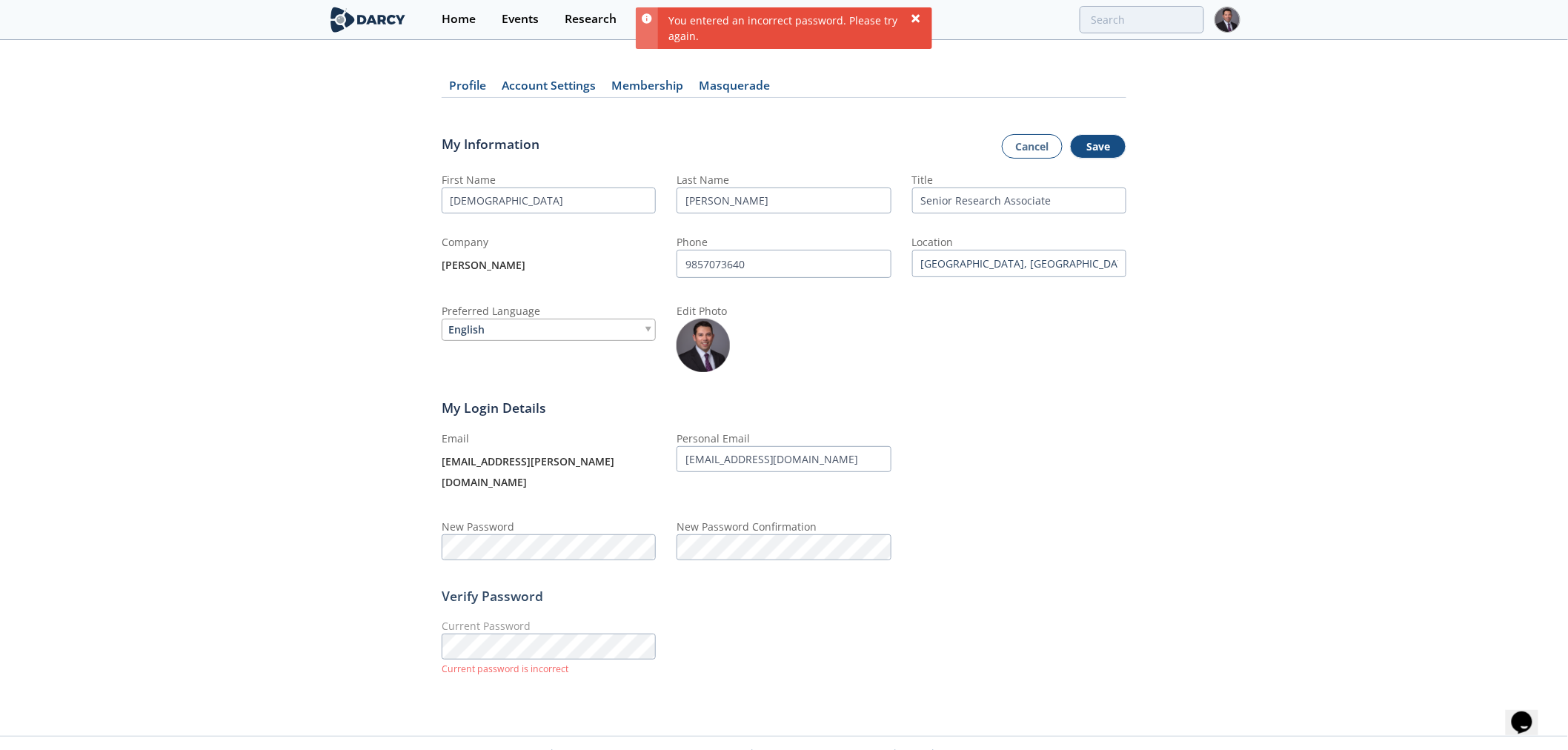
click at [916, 16] on icon at bounding box center [915, 18] width 8 height 8
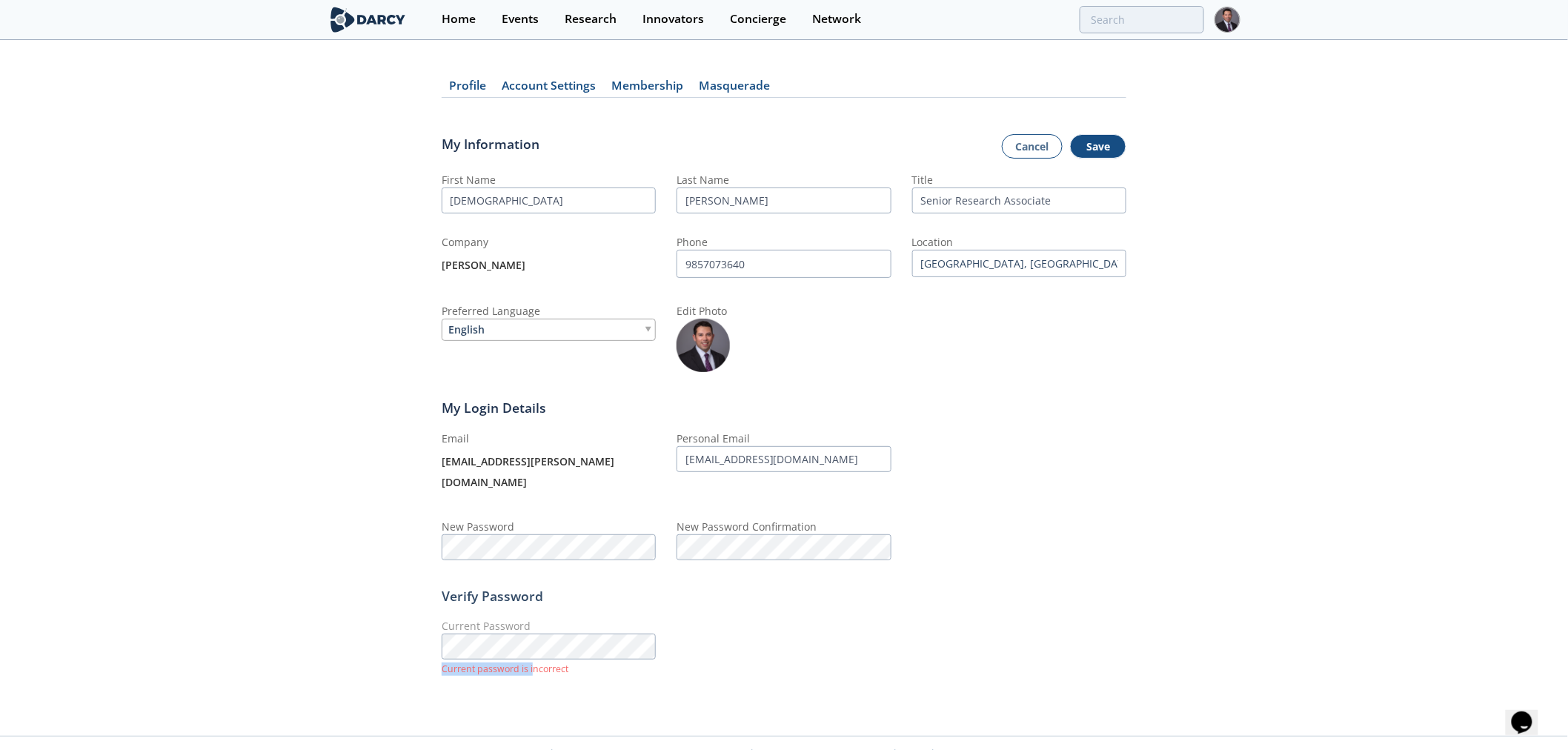
drag, startPoint x: 533, startPoint y: 639, endPoint x: 316, endPoint y: 626, distance: 217.5
click at [317, 626] on div "Profile Account Settings Membership [GEOGRAPHIC_DATA] My Information Cancel Sav…" at bounding box center [784, 382] width 1568 height 666
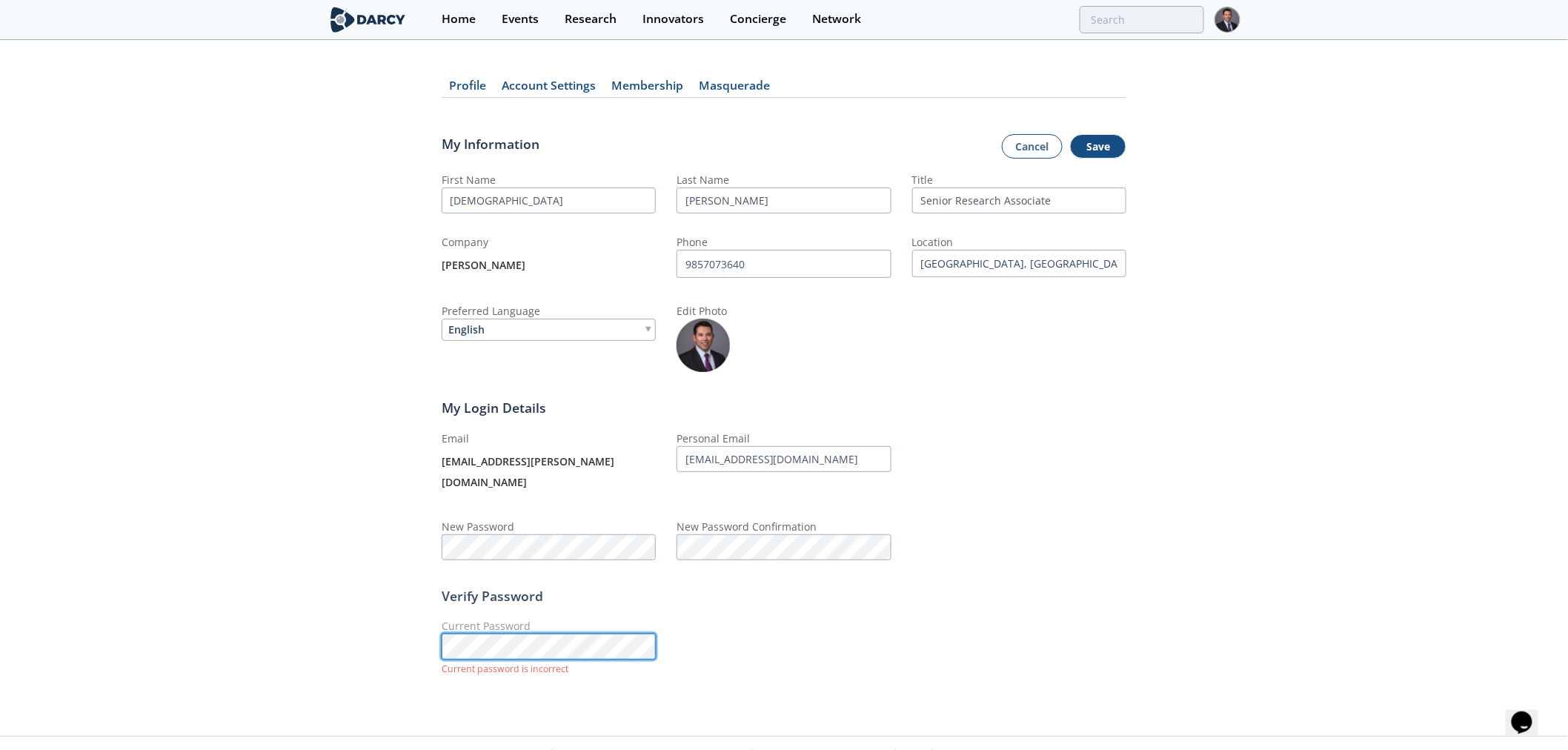
click at [256, 618] on div "Profile Account Settings Membership [GEOGRAPHIC_DATA] My Information Cancel Sav…" at bounding box center [784, 382] width 1568 height 666
click at [805, 626] on div "Current Password Changes to change password or personal email require your curr…" at bounding box center [784, 655] width 685 height 74
drag, startPoint x: 507, startPoint y: 657, endPoint x: 736, endPoint y: 657, distance: 229.7
click at [728, 657] on div "Current Password Changes to change password or personal email require your curr…" at bounding box center [784, 655] width 685 height 74
click at [736, 657] on div "Current Password Changes to change password or personal email require your curr…" at bounding box center [784, 655] width 685 height 74
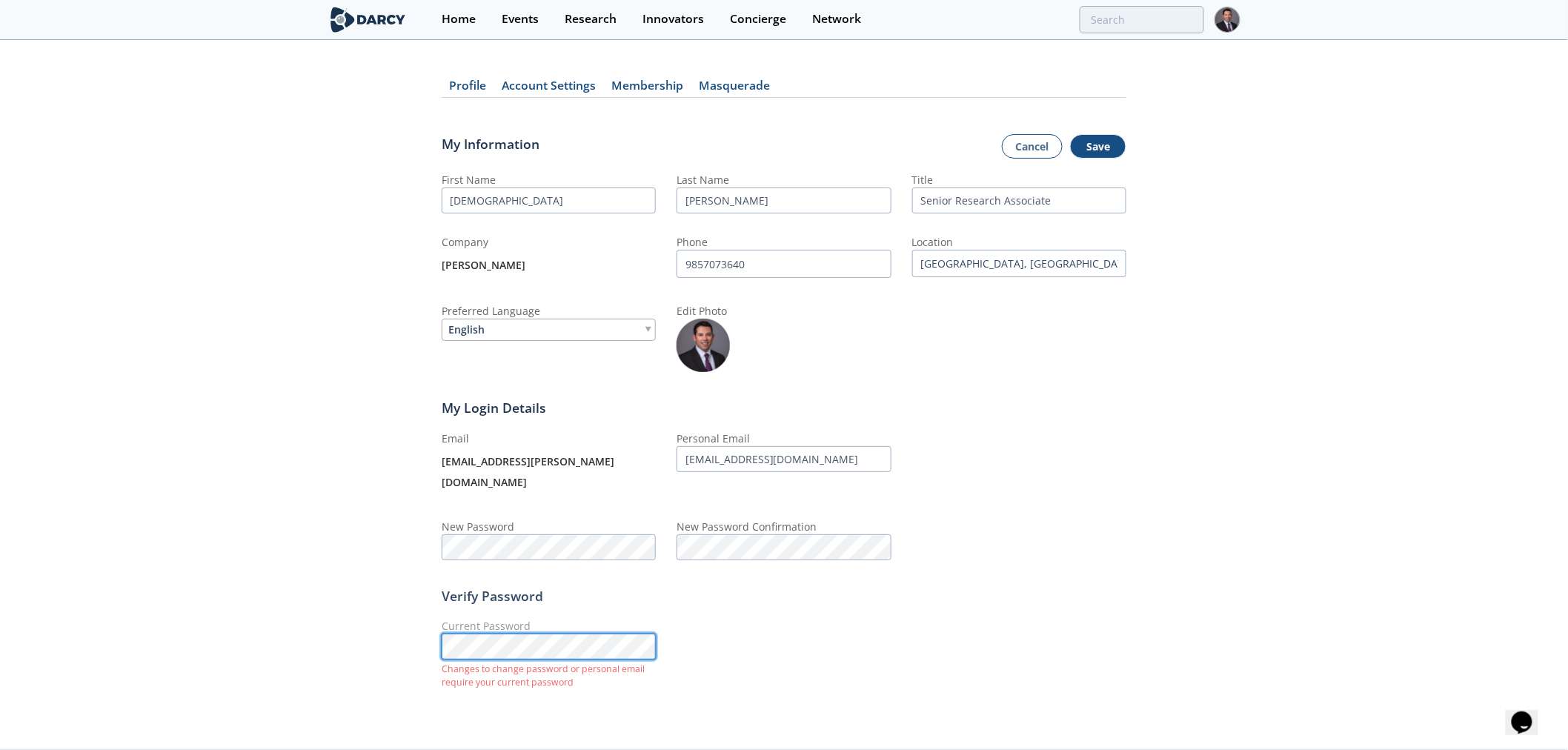
click at [278, 627] on div "Profile Account Settings Membership [GEOGRAPHIC_DATA] My Information Cancel Sav…" at bounding box center [784, 388] width 1568 height 679
click at [1096, 154] on button "Save" at bounding box center [1098, 146] width 56 height 25
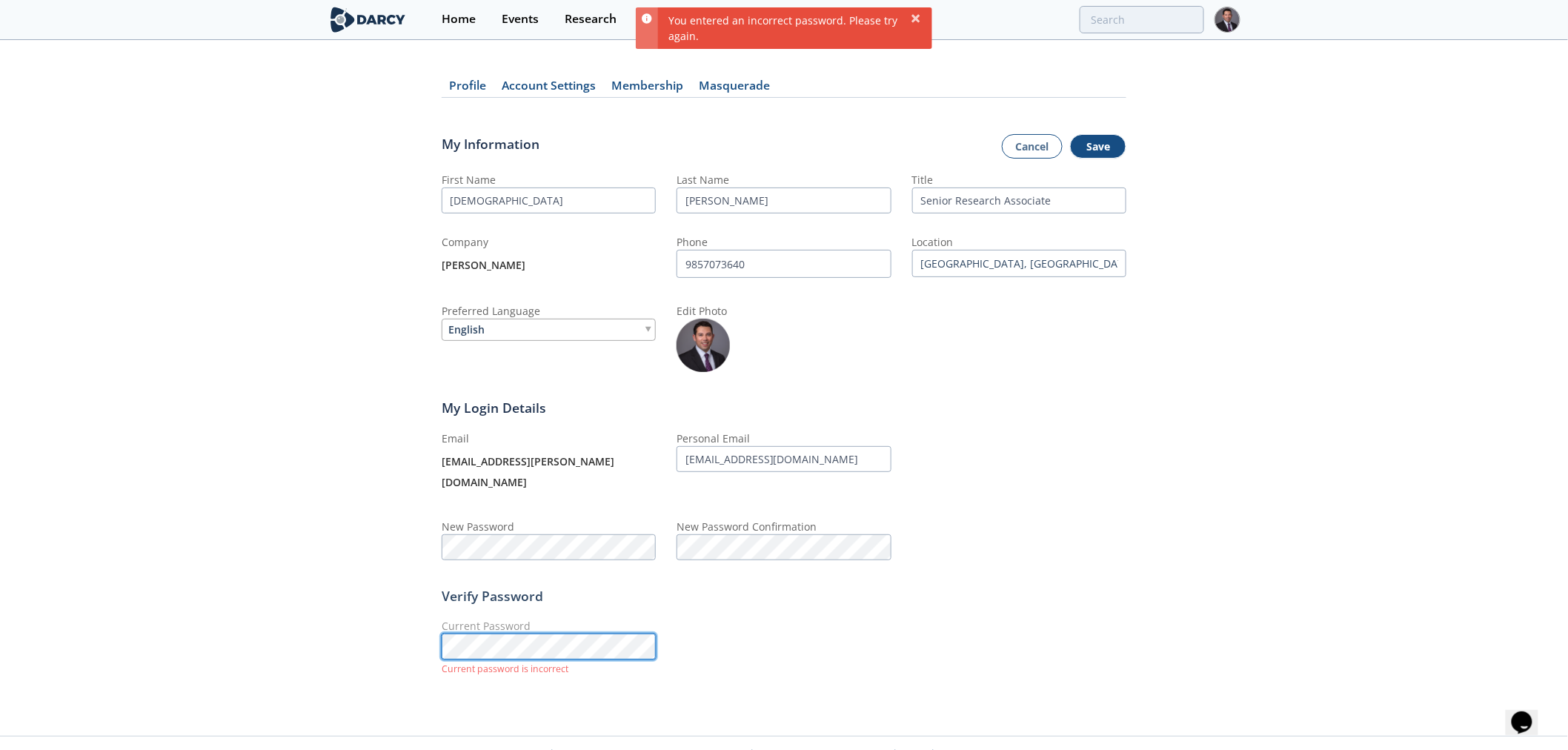
click at [645, 618] on div "Current Password Current password is incorrect" at bounding box center [549, 647] width 214 height 58
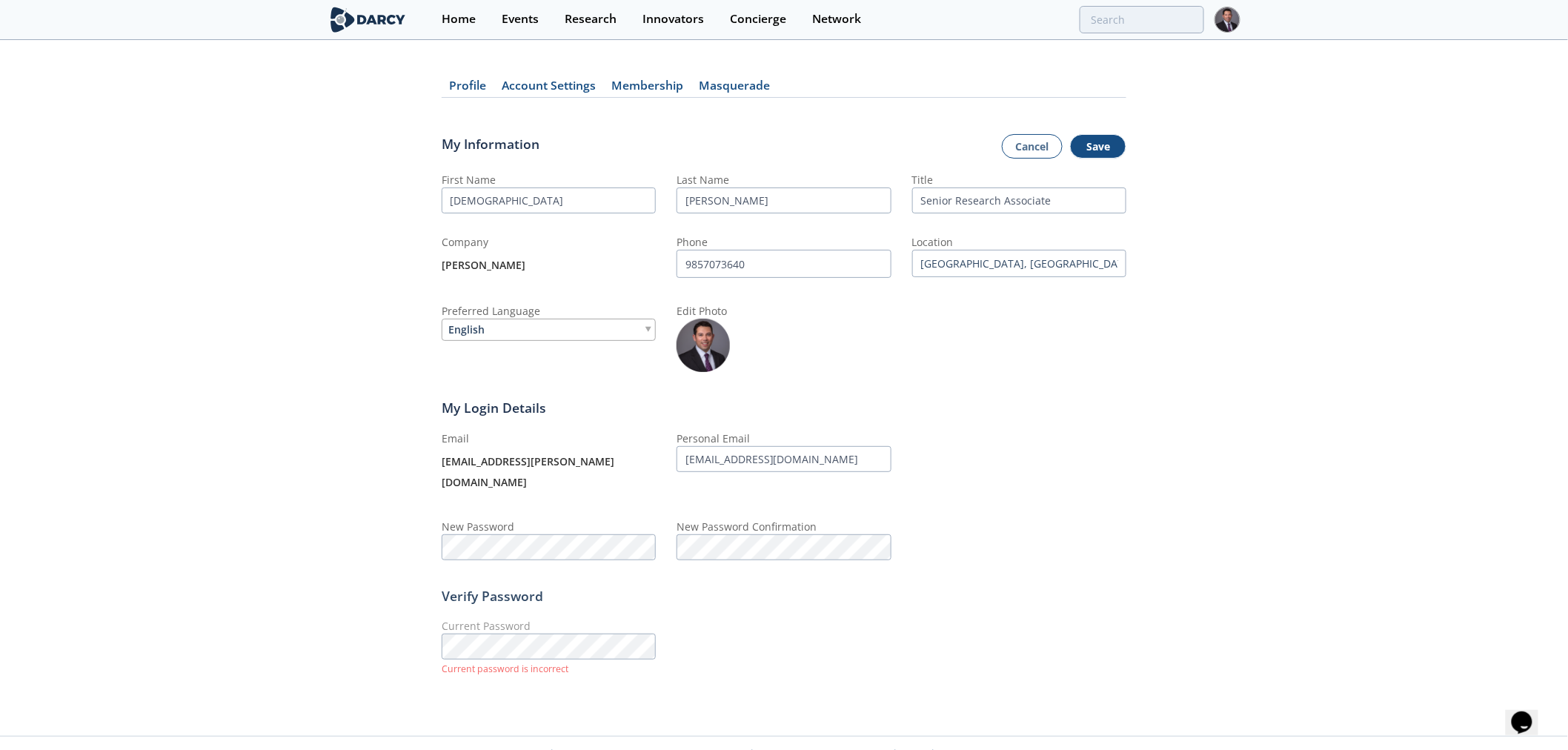
click at [768, 682] on form "My Information Cancel Save First Name [DEMOGRAPHIC_DATA] Last Name [PERSON_NAME…" at bounding box center [784, 406] width 685 height 596
click at [1226, 21] on img at bounding box center [1227, 20] width 26 height 26
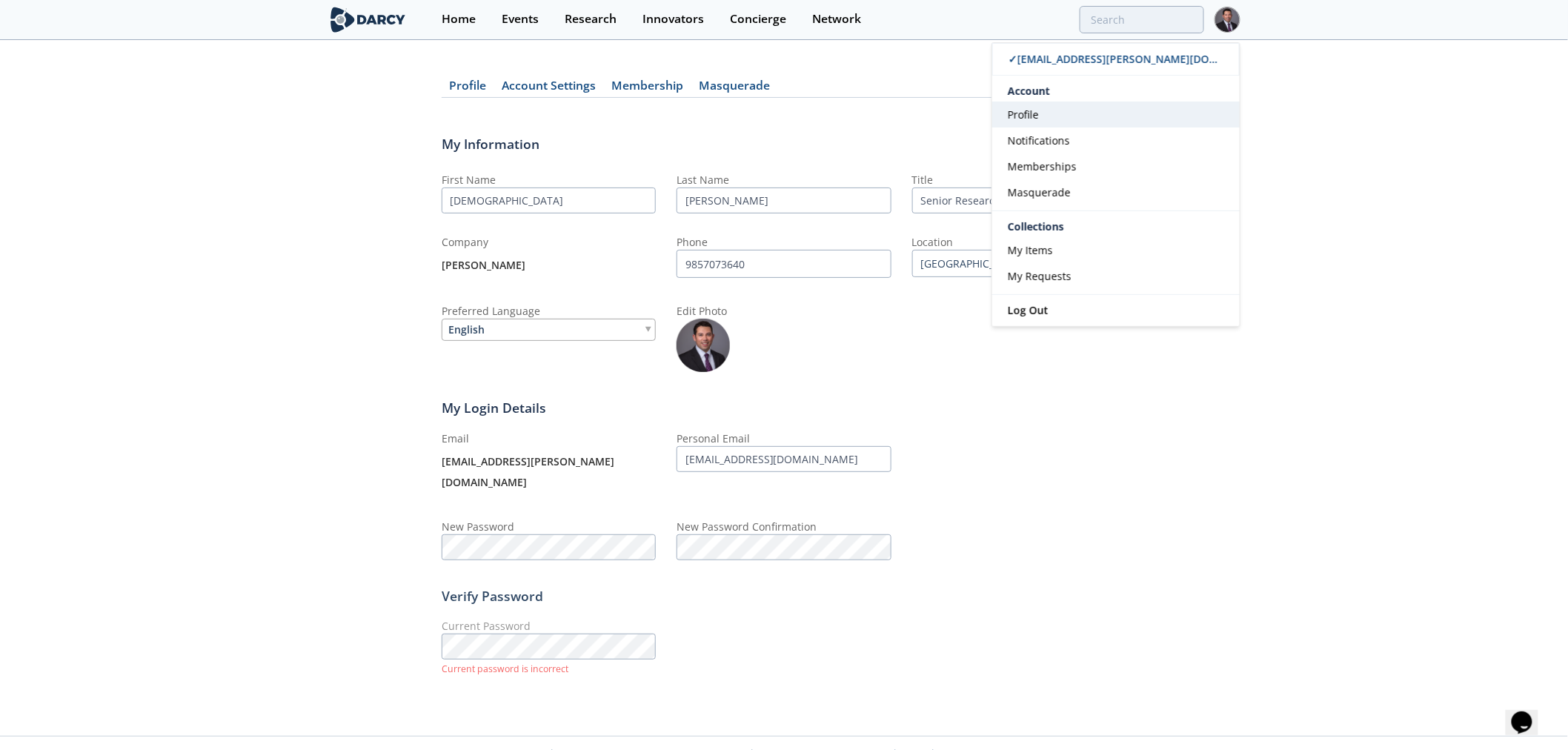
click at [1059, 120] on link "Profile" at bounding box center [1115, 114] width 247 height 26
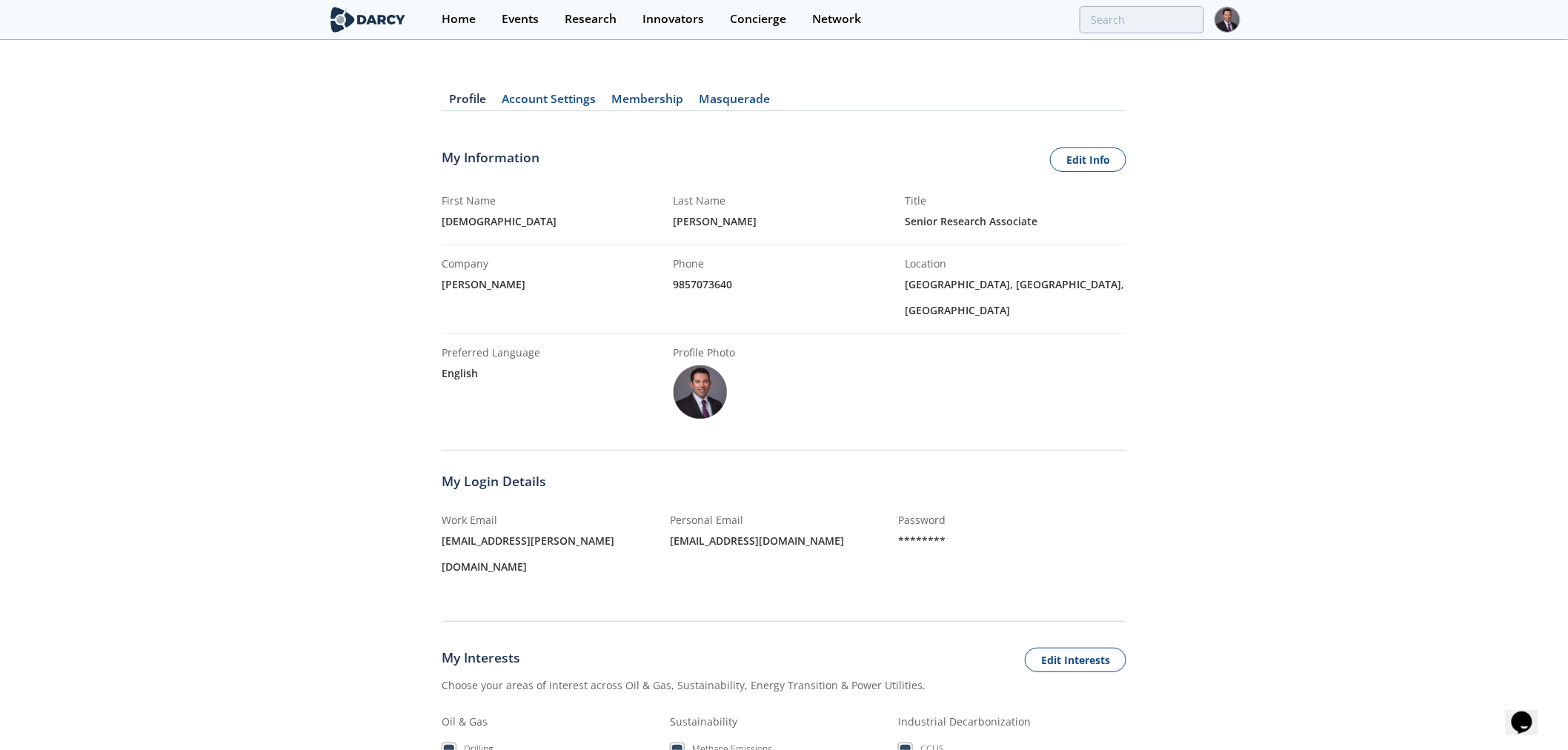
click at [911, 527] on div "********" at bounding box center [1012, 540] width 228 height 26
drag, startPoint x: 672, startPoint y: 519, endPoint x: 1065, endPoint y: 519, distance: 393.4
click at [1063, 519] on div "Profile Account Settings Membership [GEOGRAPHIC_DATA] My Information Edit Info …" at bounding box center [784, 594] width 1568 height 1064
click at [1065, 527] on div "********" at bounding box center [1012, 540] width 228 height 26
drag, startPoint x: 1008, startPoint y: 519, endPoint x: 1078, endPoint y: 525, distance: 70.6
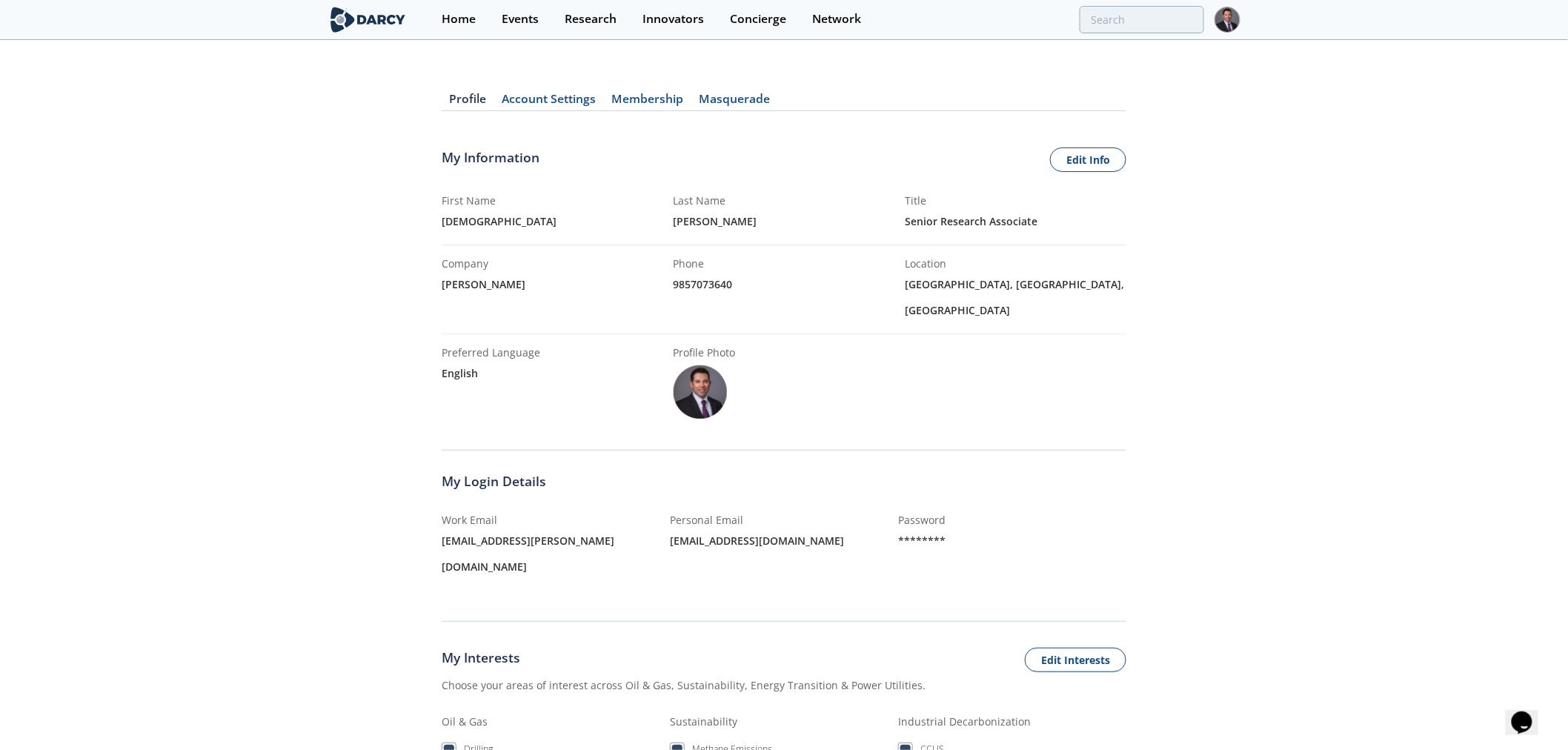
click at [1055, 527] on div "********" at bounding box center [1012, 540] width 228 height 26
click at [1078, 527] on div "********" at bounding box center [1012, 540] width 228 height 26
drag, startPoint x: 758, startPoint y: 509, endPoint x: 912, endPoint y: 509, distance: 154.1
click at [885, 509] on div "Work Email [PERSON_NAME][EMAIL_ADDRESS][PERSON_NAME][DOMAIN_NAME] Personal Emai…" at bounding box center [784, 545] width 685 height 109
drag, startPoint x: 912, startPoint y: 509, endPoint x: 1145, endPoint y: 495, distance: 233.0
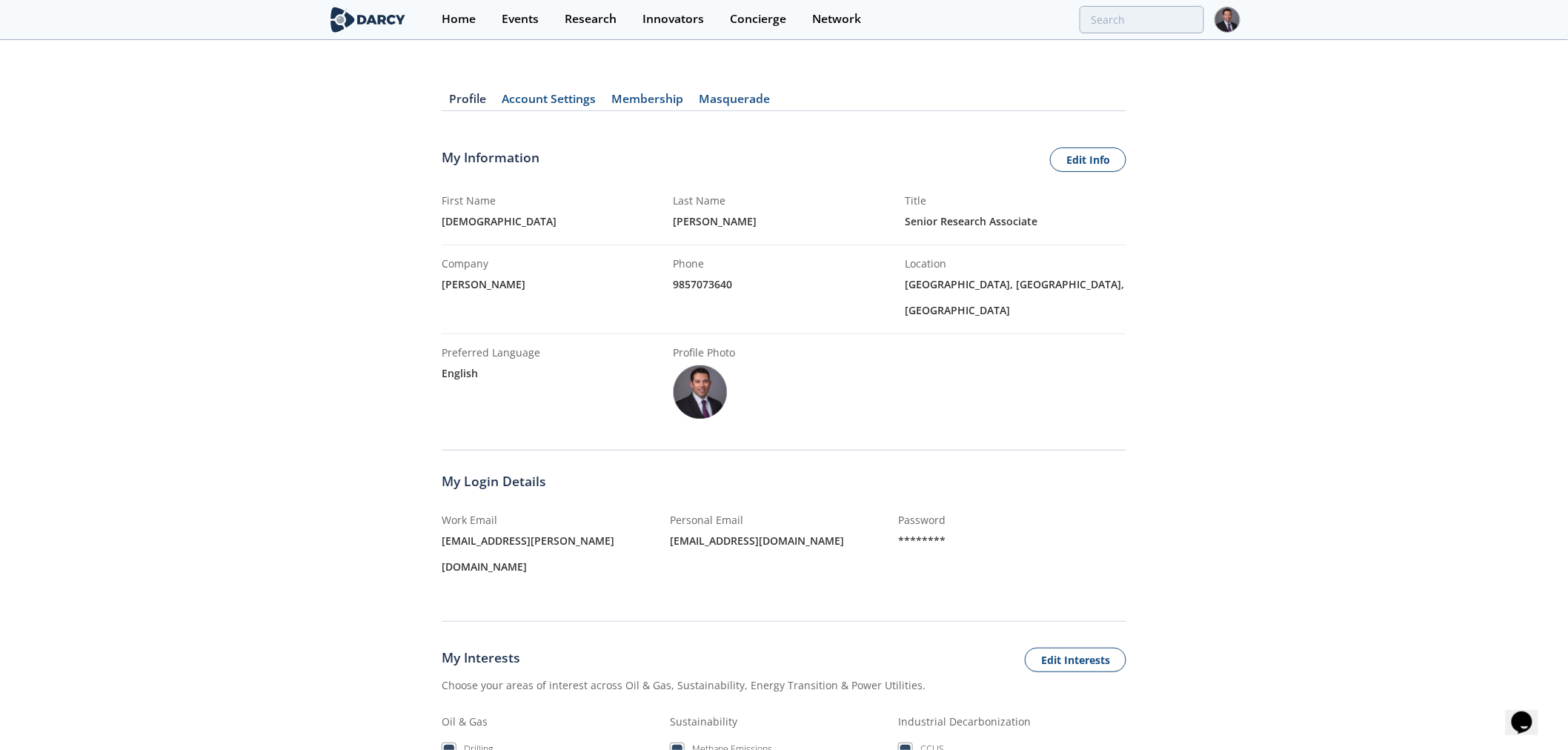
click at [914, 527] on div "********" at bounding box center [1012, 540] width 228 height 26
click at [1145, 495] on div "Profile Account Settings Membership [GEOGRAPHIC_DATA] My Information Edit Info …" at bounding box center [784, 594] width 1568 height 1064
click at [470, 99] on link "Profile" at bounding box center [468, 102] width 53 height 18
click at [1111, 161] on link "Edit Info" at bounding box center [1088, 159] width 76 height 25
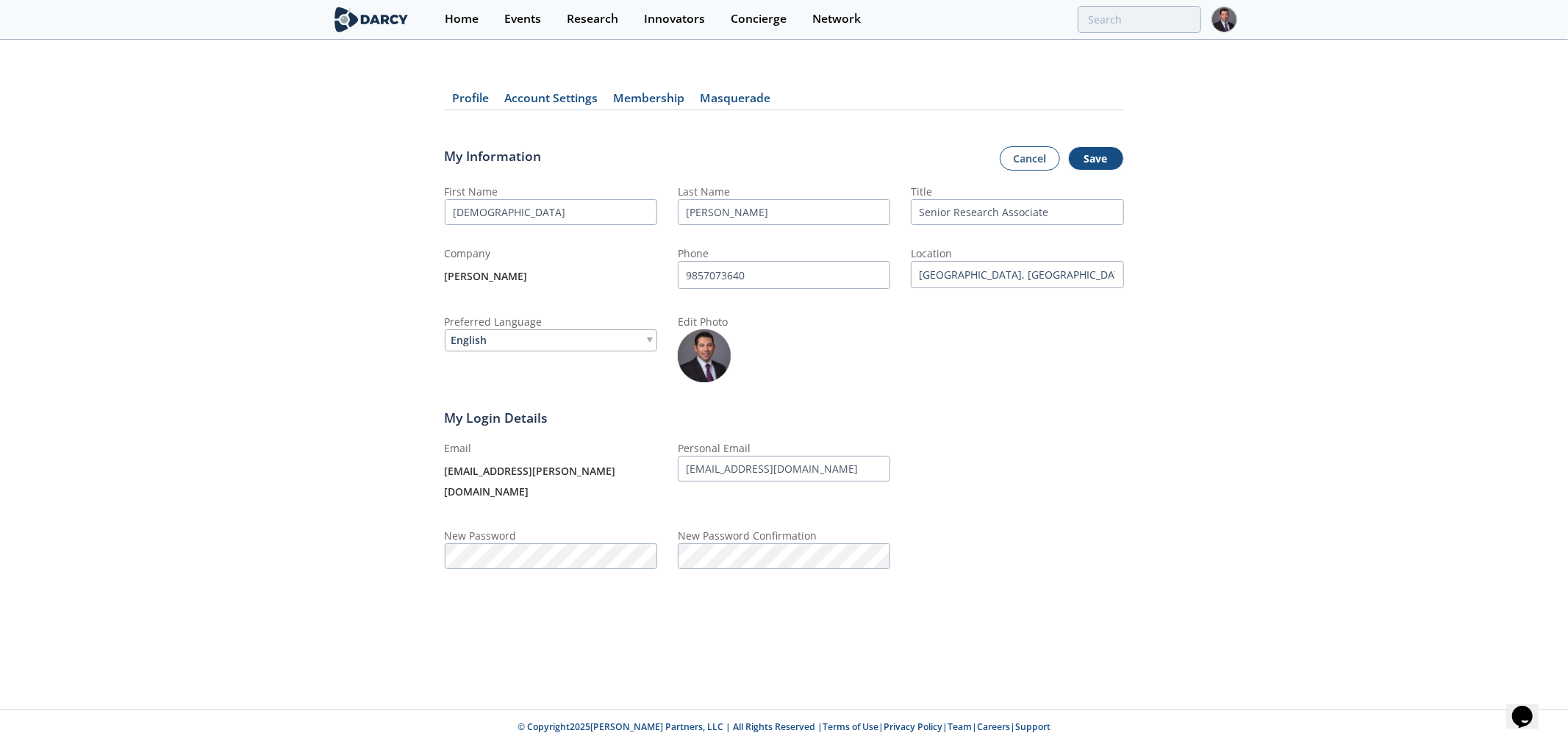
click at [532, 97] on link "Account Settings" at bounding box center [552, 101] width 109 height 18
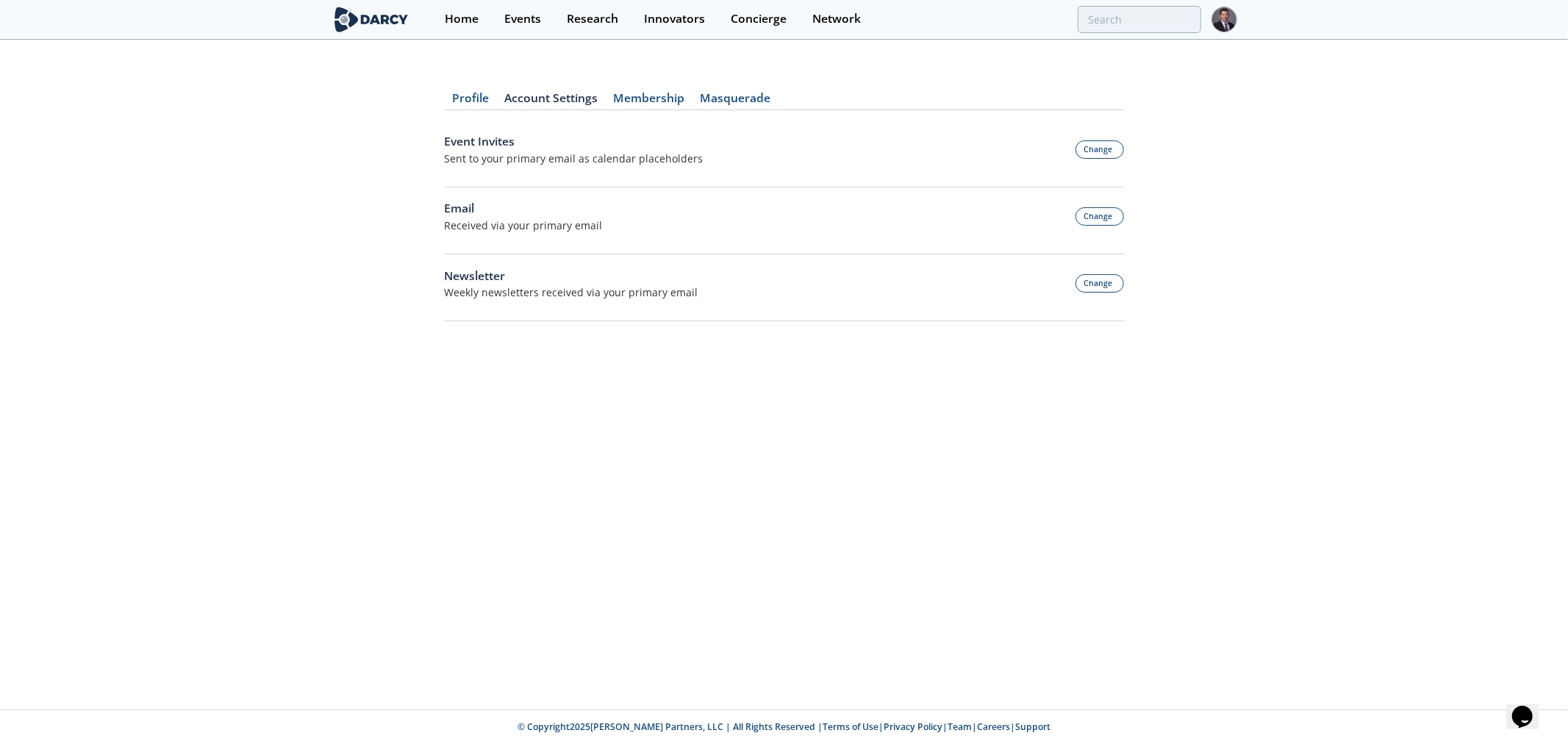
click at [626, 91] on div "Profile Account Settings Membership [GEOGRAPHIC_DATA] Event Invites Sent to you…" at bounding box center [784, 197] width 680 height 273
click at [641, 90] on div "Profile Account Settings Membership [GEOGRAPHIC_DATA] Event Invites Sent to you…" at bounding box center [784, 197] width 680 height 273
click at [622, 95] on link "Membership" at bounding box center [648, 101] width 86 height 18
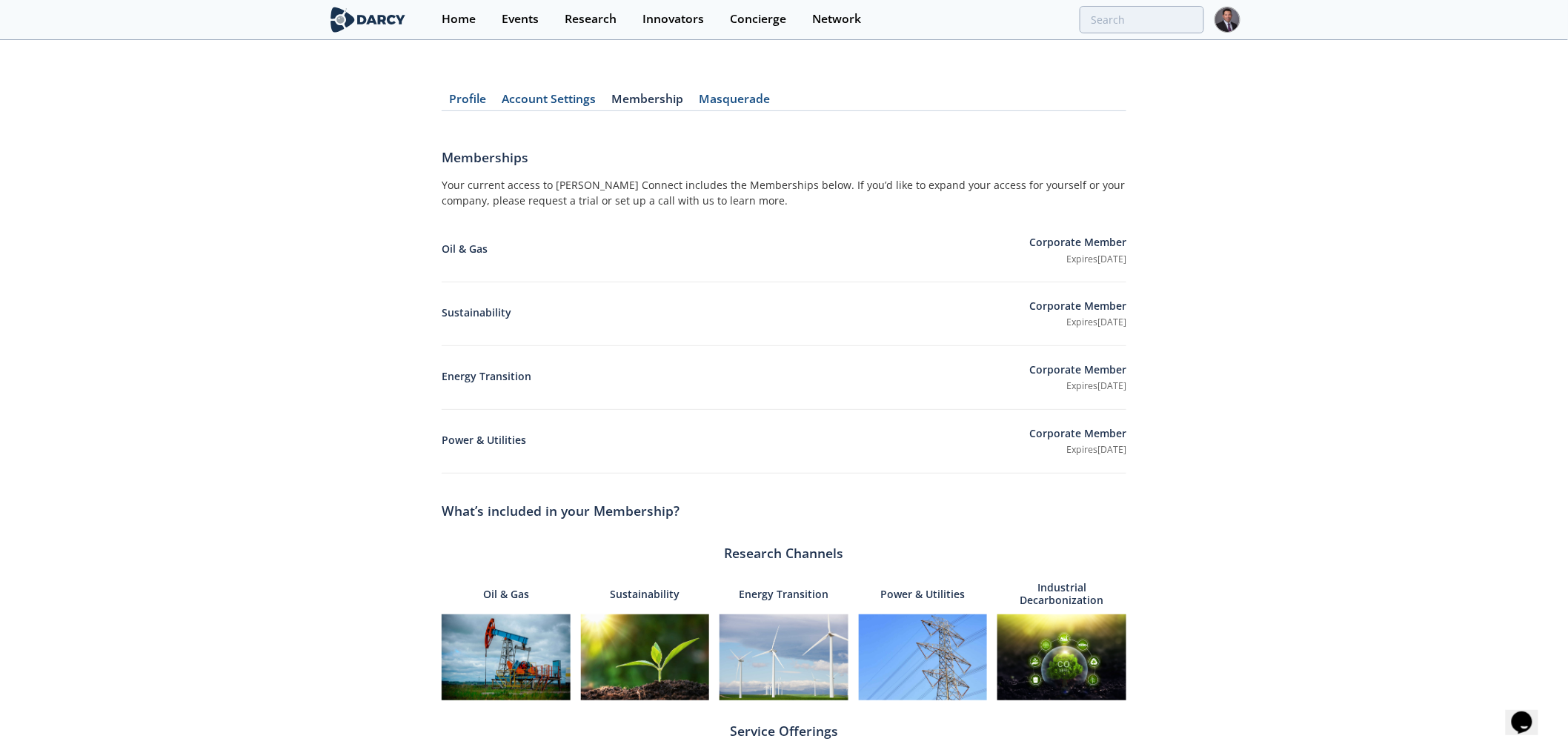
click at [765, 98] on link "Masquerade" at bounding box center [734, 102] width 87 height 18
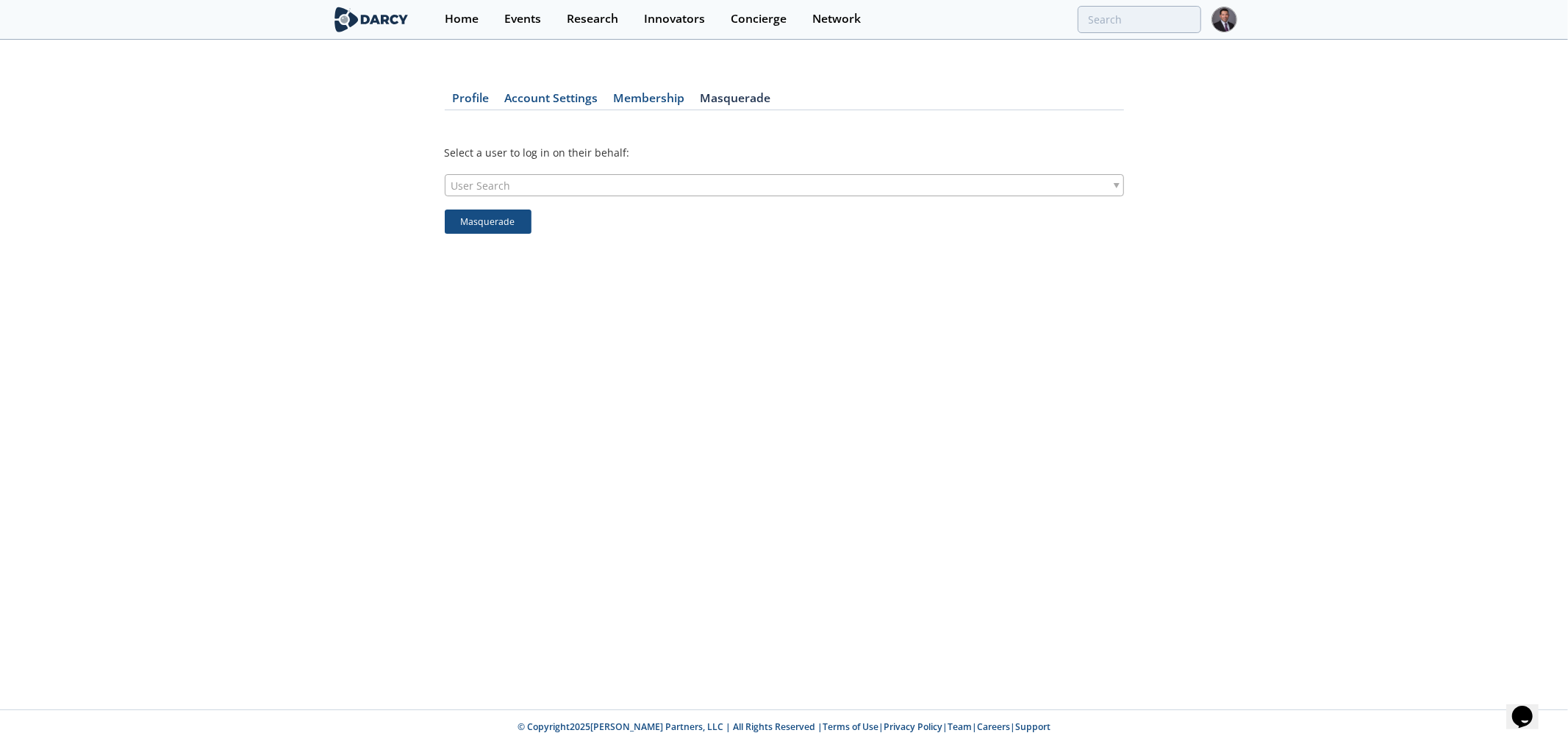
click at [645, 98] on link "Membership" at bounding box center [648, 101] width 86 height 18
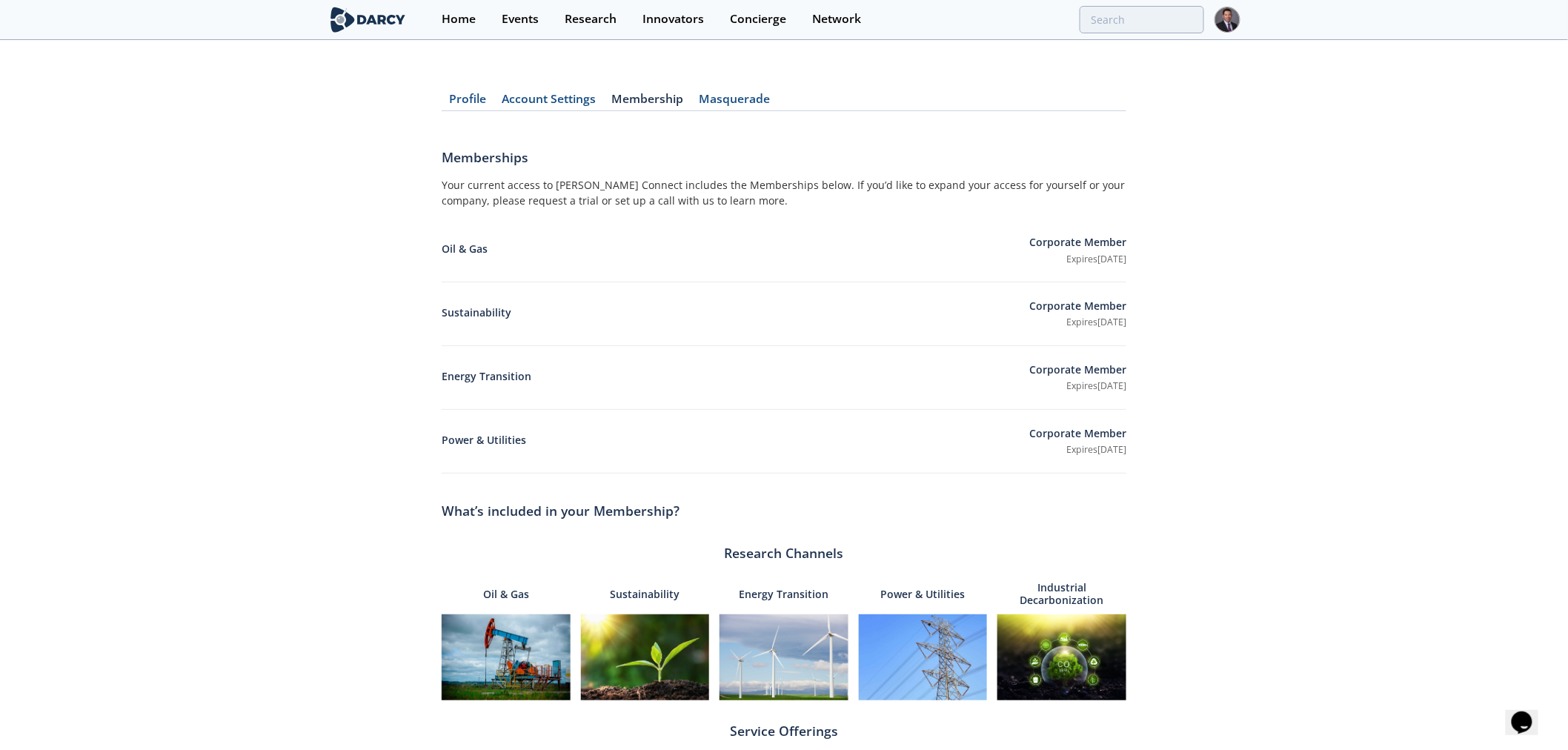
click at [551, 101] on link "Account Settings" at bounding box center [549, 102] width 110 height 18
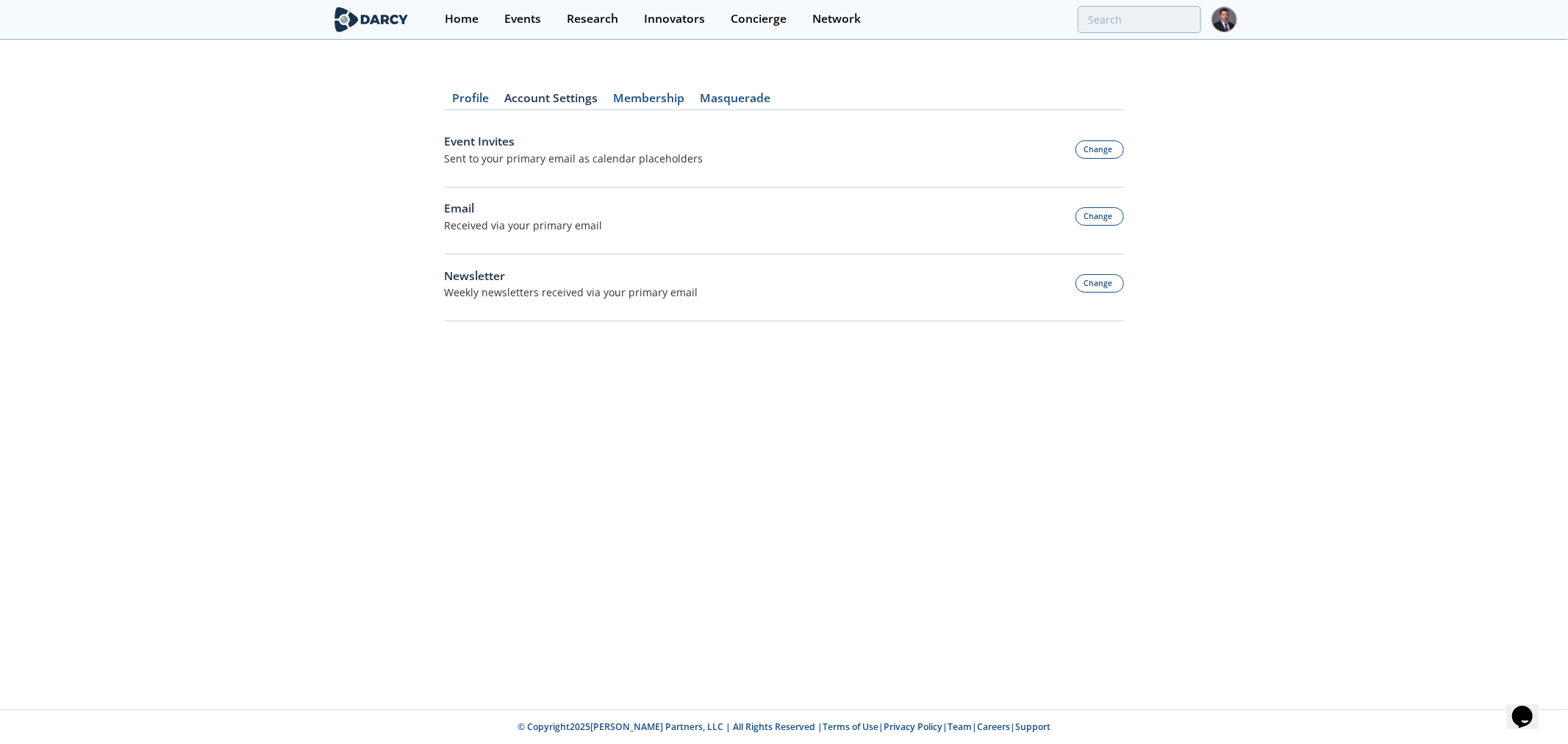
click at [466, 98] on link "Profile" at bounding box center [470, 101] width 53 height 18
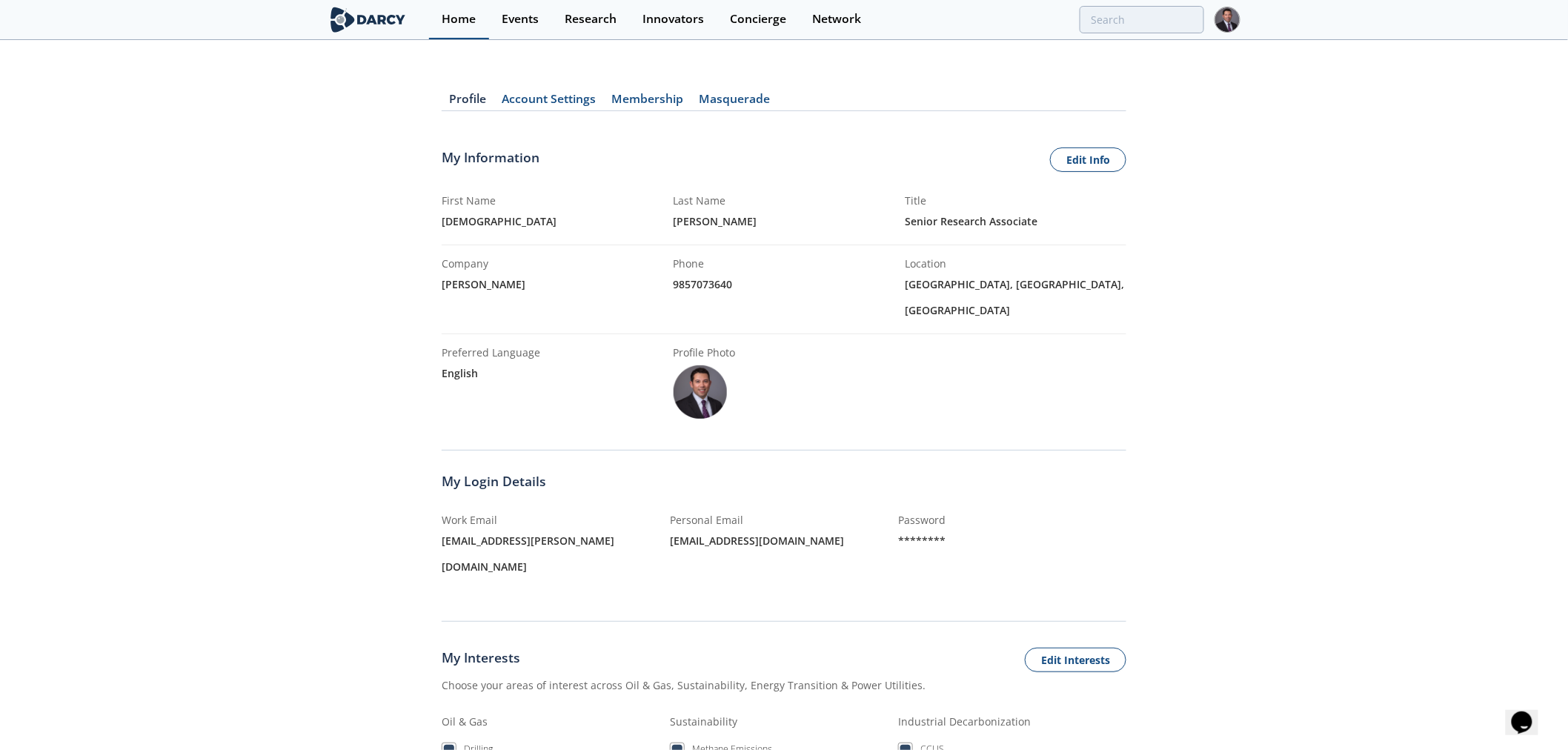
click at [470, 15] on div "Home" at bounding box center [459, 19] width 34 height 12
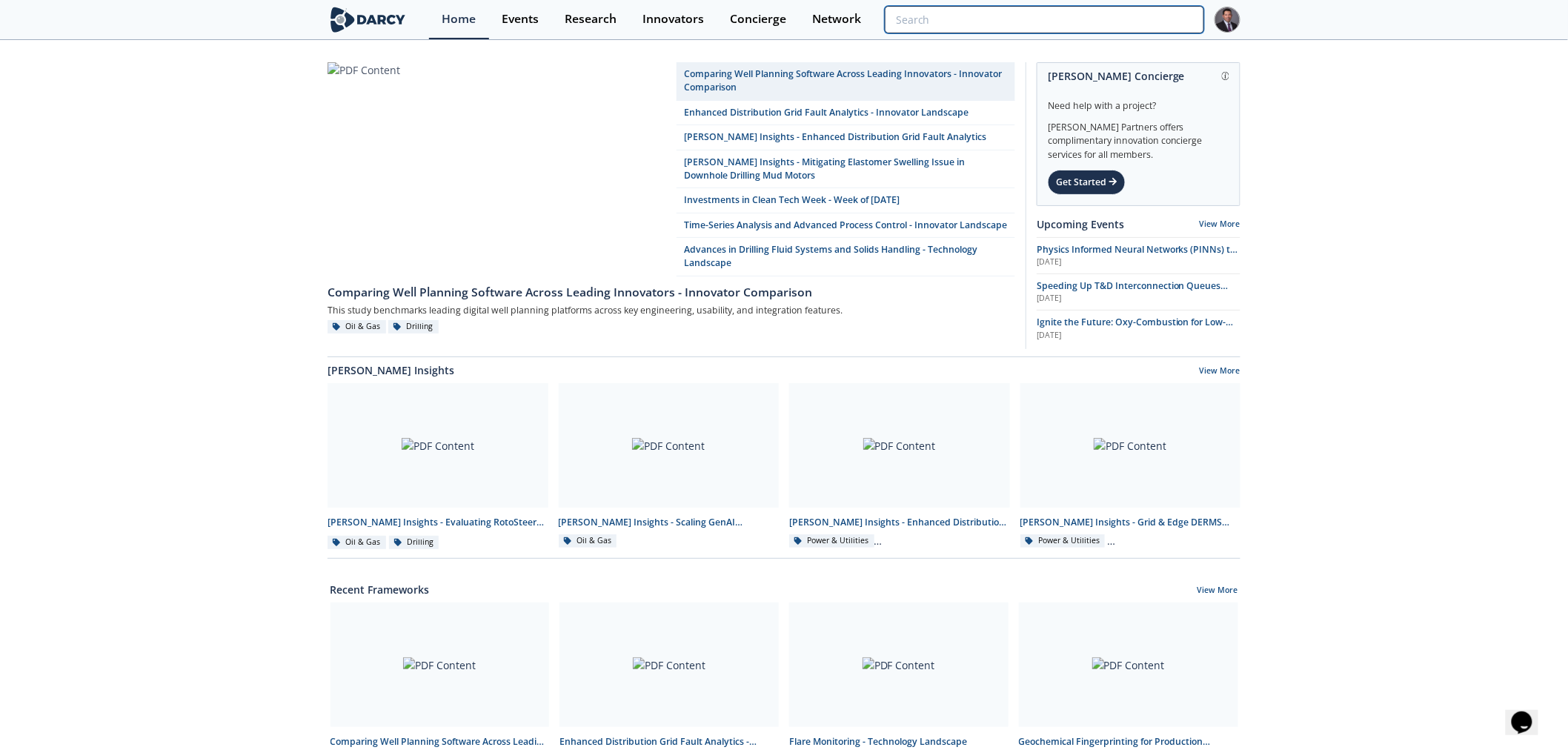
click at [1152, 26] on input "search" at bounding box center [1044, 19] width 319 height 27
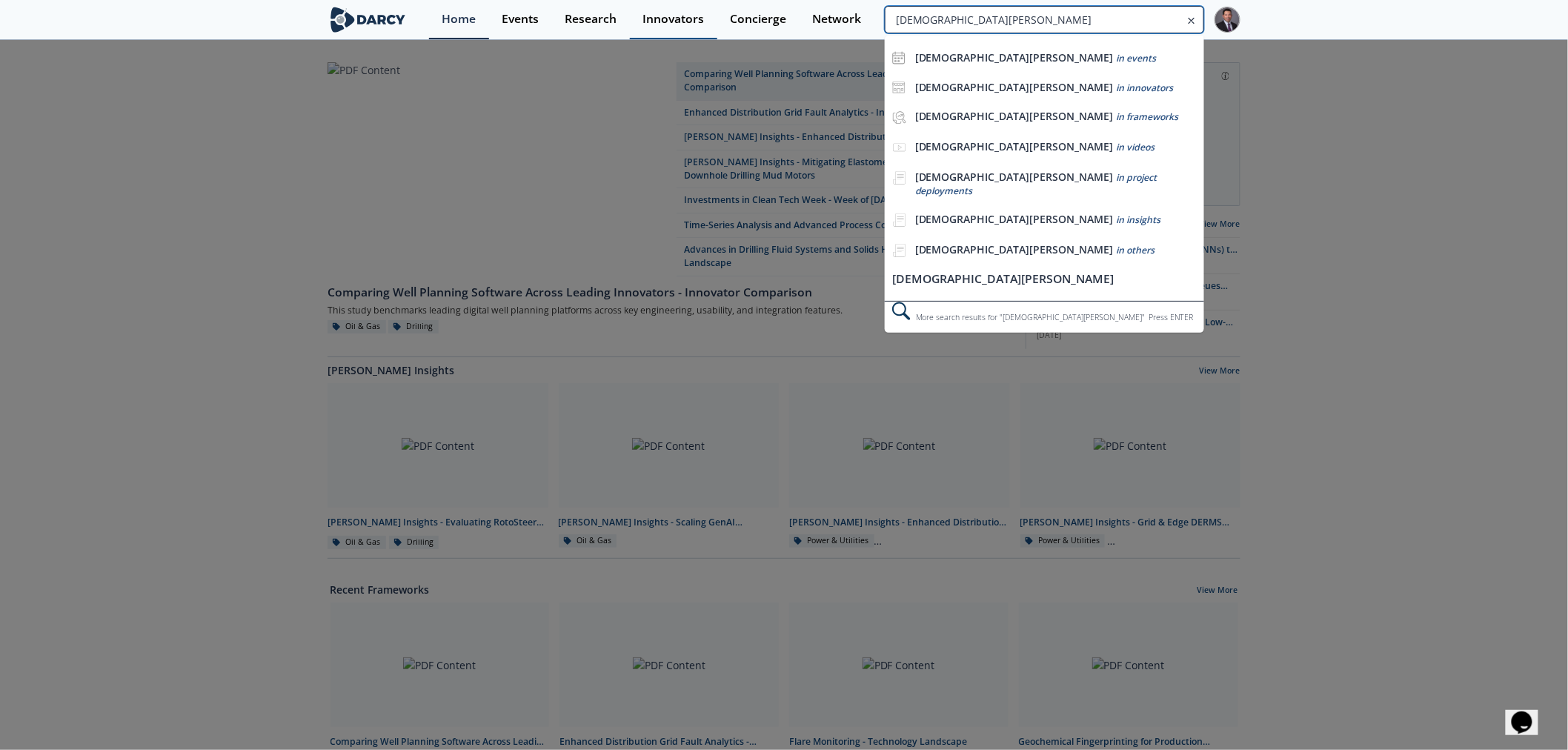
drag, startPoint x: 1112, startPoint y: 21, endPoint x: 693, endPoint y: 21, distance: 419.3
click at [695, 21] on div "Home Events Research Innovators Concierge Network [DEMOGRAPHIC_DATA][PERSON_NAM…" at bounding box center [834, 19] width 811 height 39
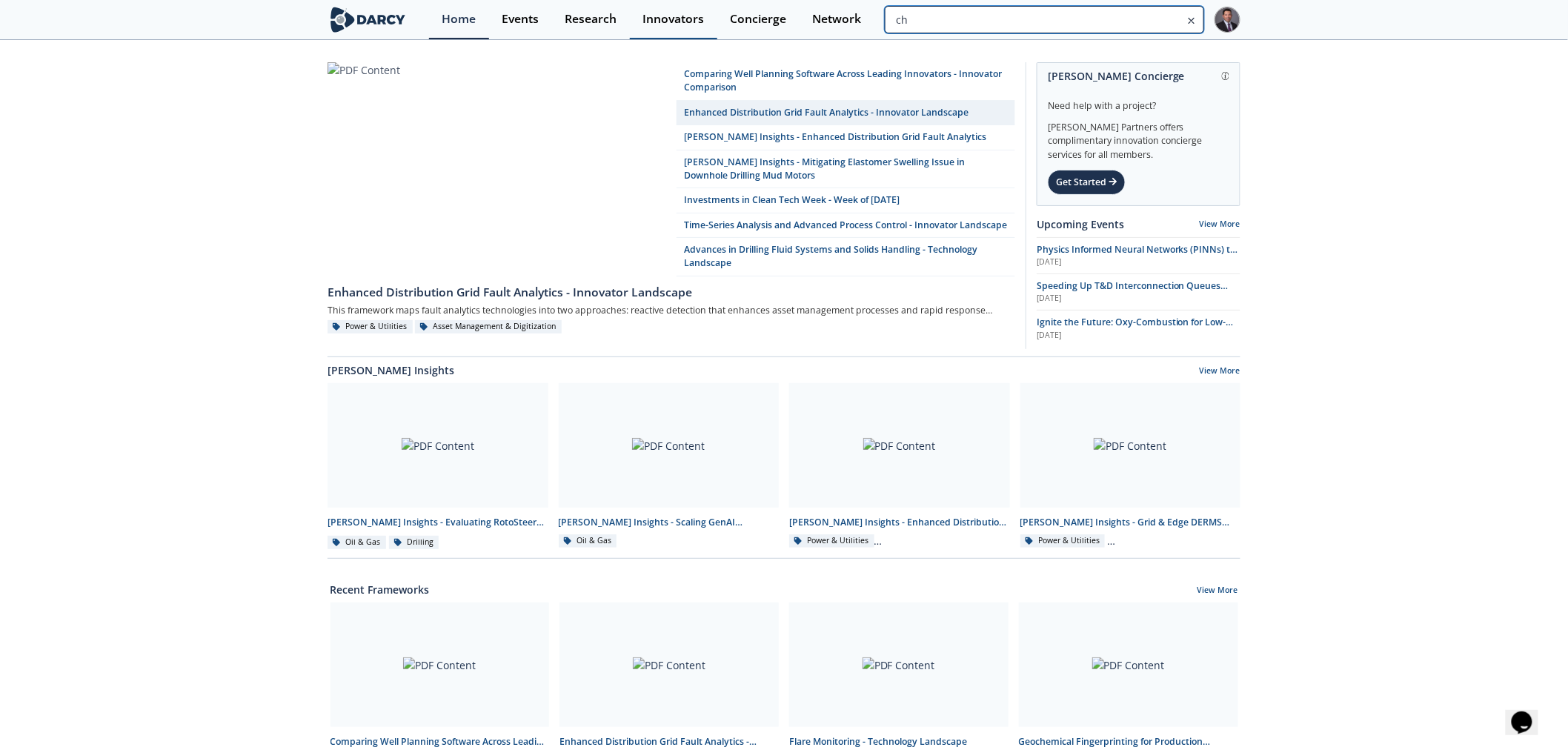
type input "c"
type input "[DEMOGRAPHIC_DATA][PERSON_NAME]"
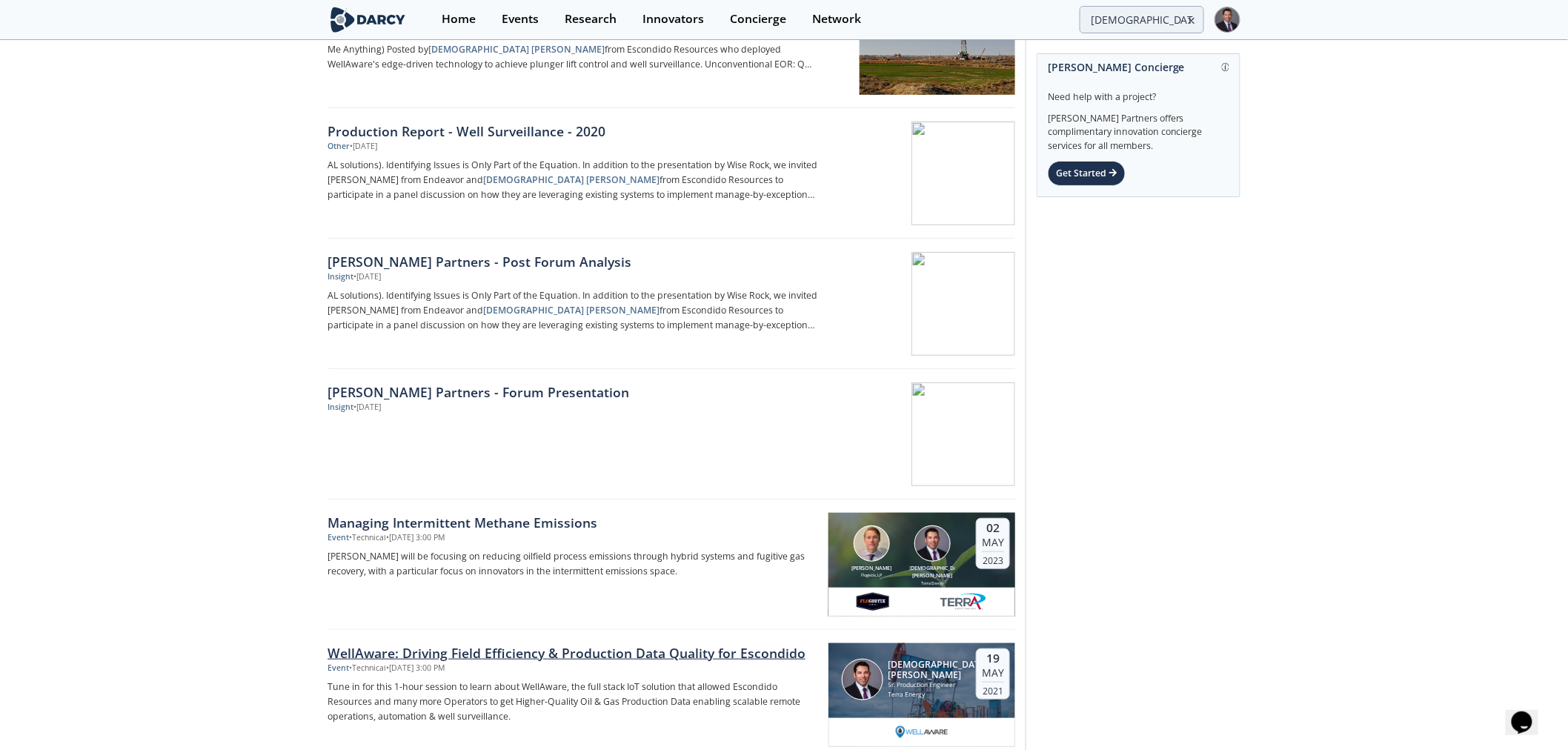
scroll to position [307, 0]
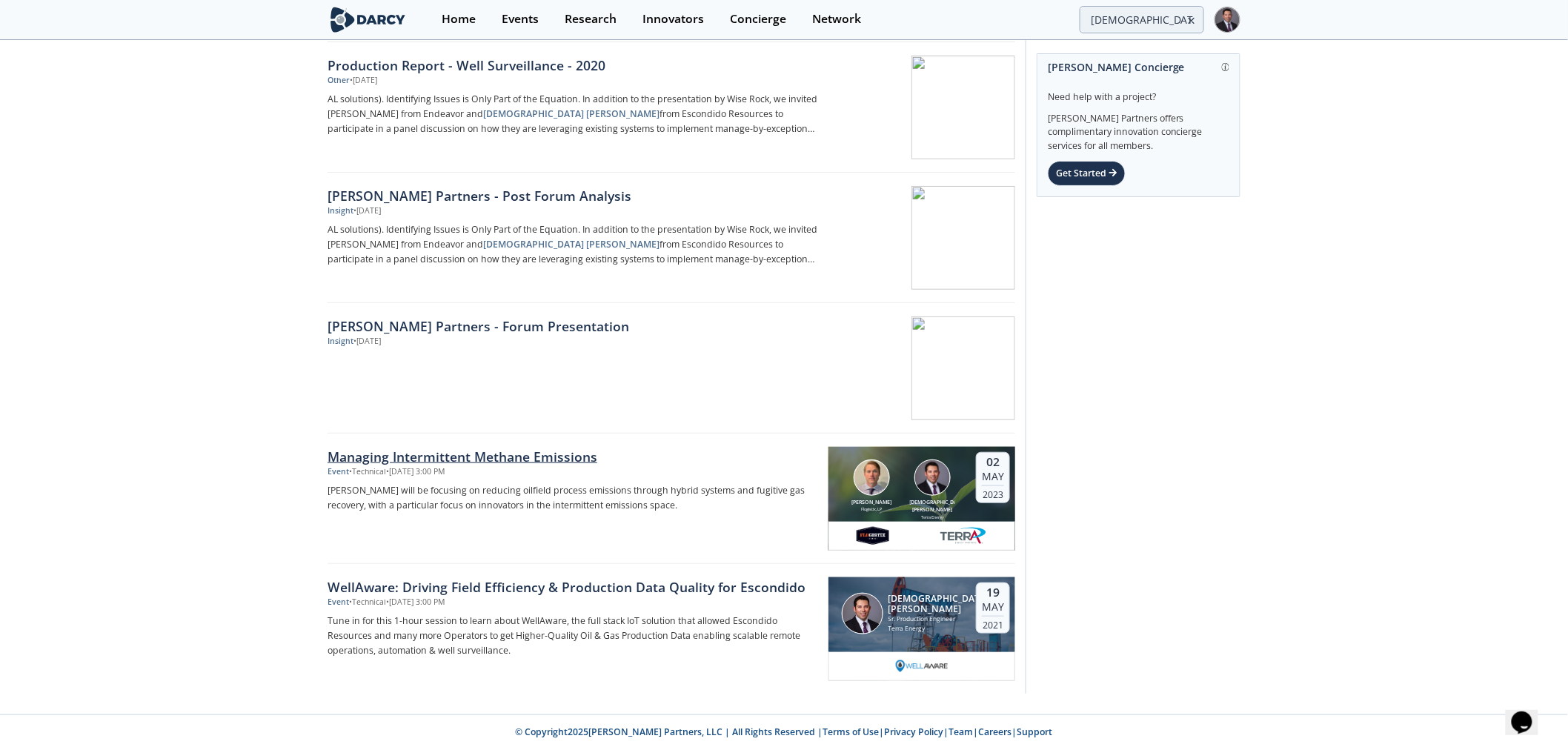
click at [421, 452] on div "Managing Intermittent Methane Emissions" at bounding box center [572, 456] width 490 height 19
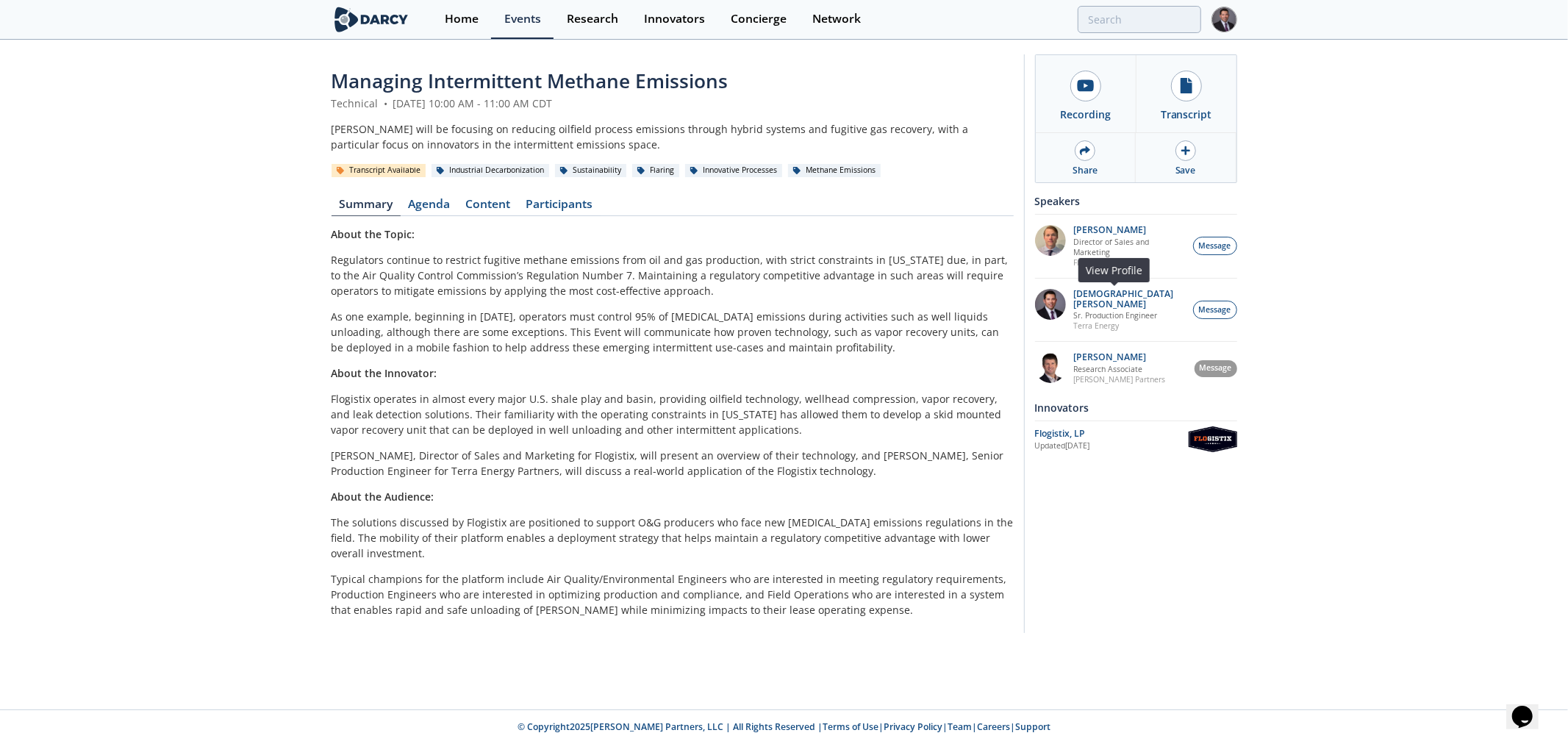
click at [1042, 297] on img at bounding box center [1050, 304] width 31 height 31
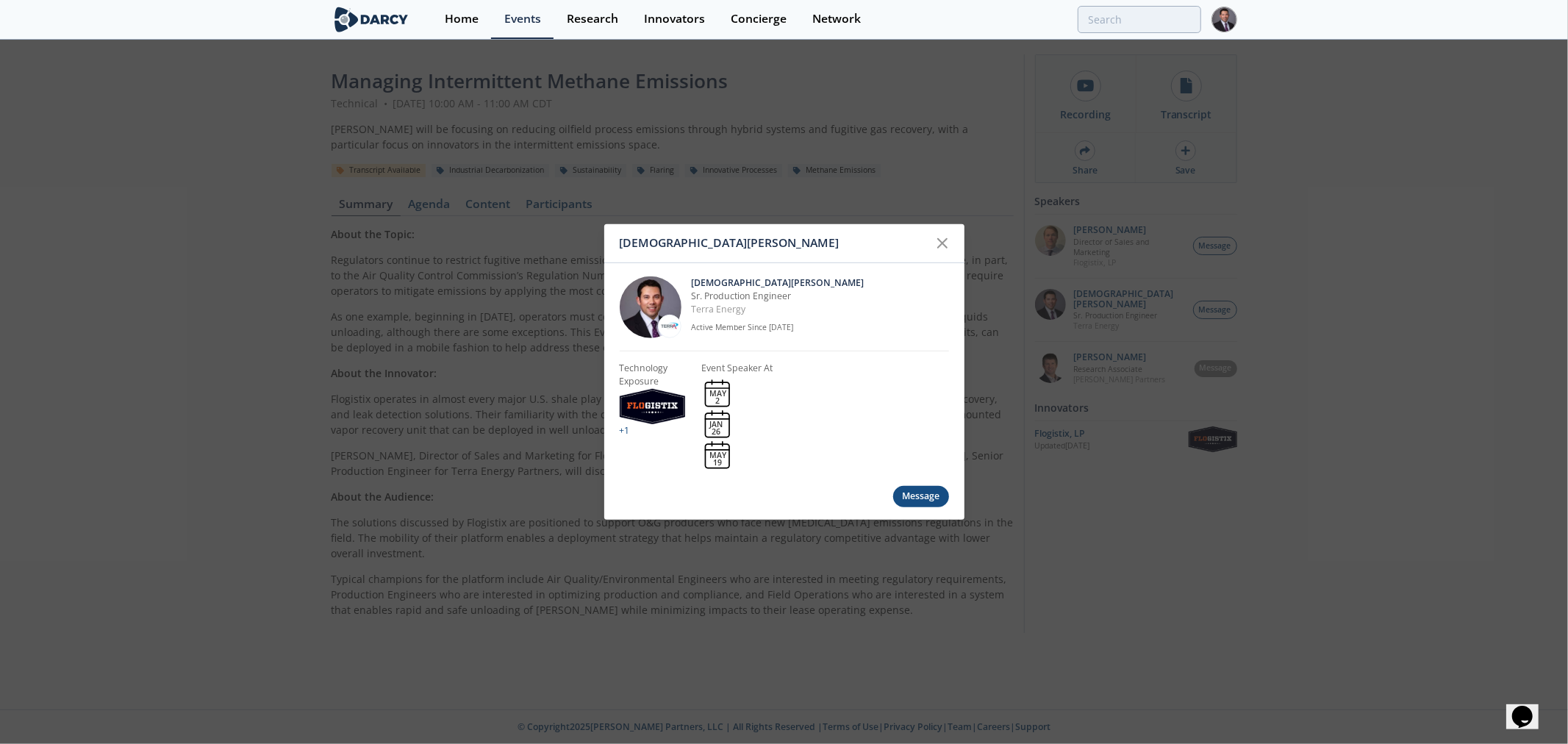
click at [657, 293] on img at bounding box center [651, 307] width 62 height 62
click at [947, 246] on icon at bounding box center [943, 243] width 18 height 18
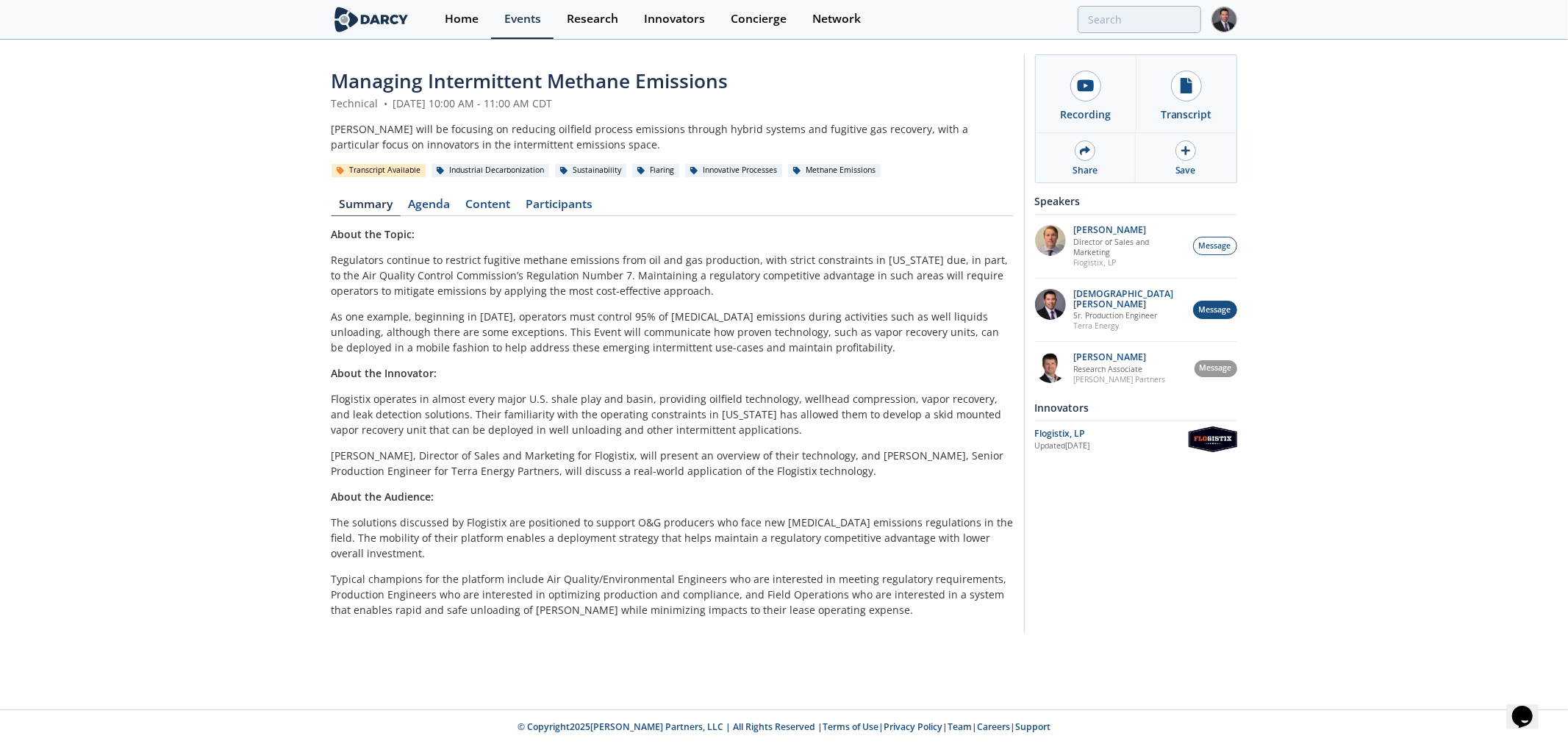
click at [1207, 305] on span "Message" at bounding box center [1215, 310] width 33 height 12
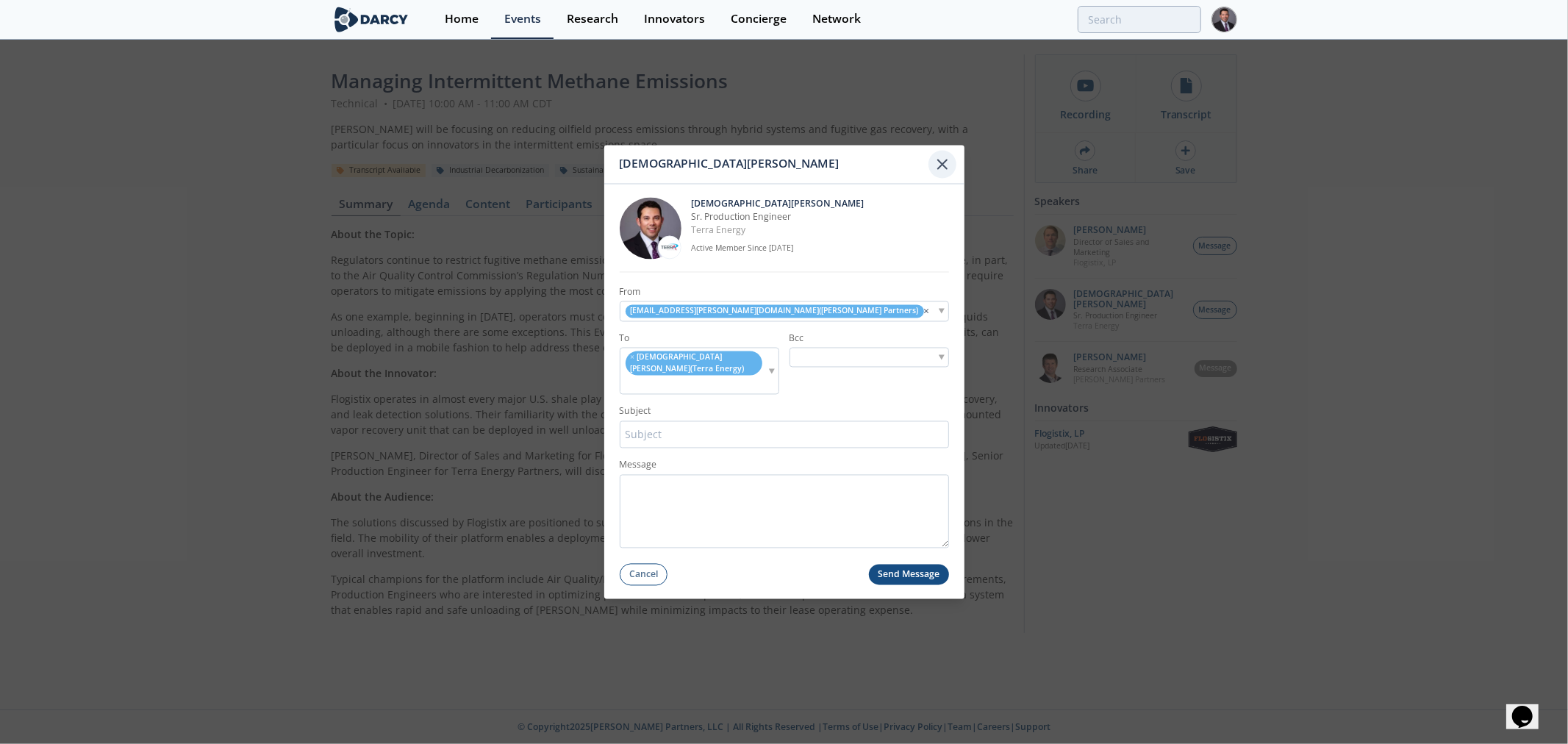
click at [944, 166] on icon at bounding box center [943, 165] width 18 height 18
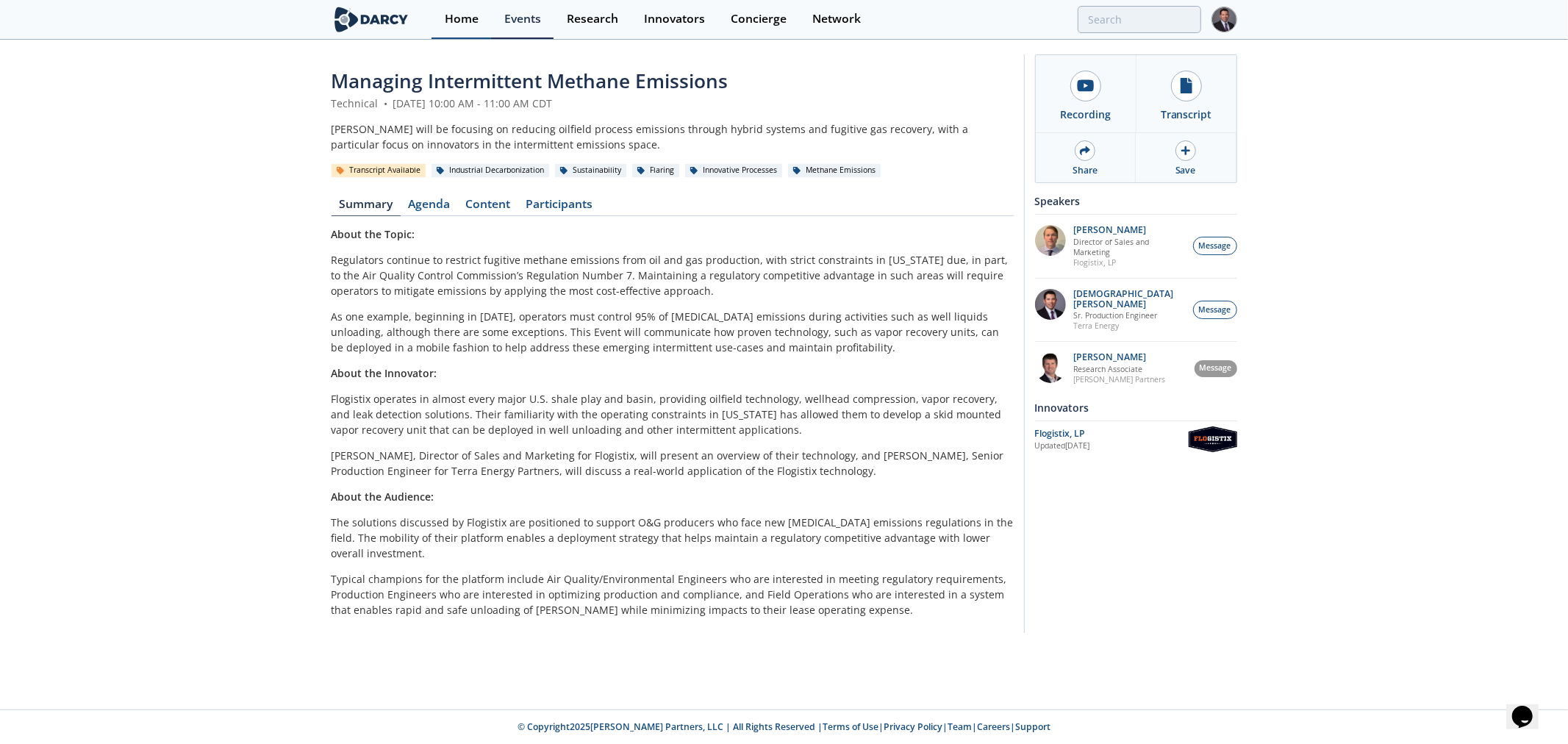
click at [453, 23] on div "Home" at bounding box center [461, 19] width 34 height 12
